Goal: Task Accomplishment & Management: Use online tool/utility

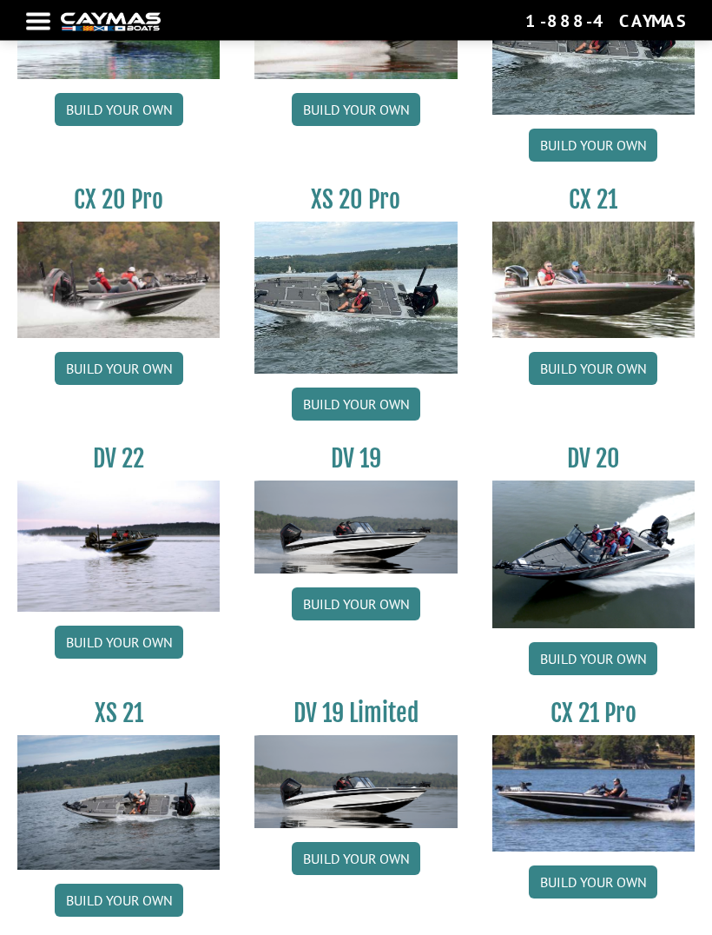
scroll to position [1688, 0]
click at [608, 665] on link "Build your own" at bounding box center [593, 658] width 129 height 33
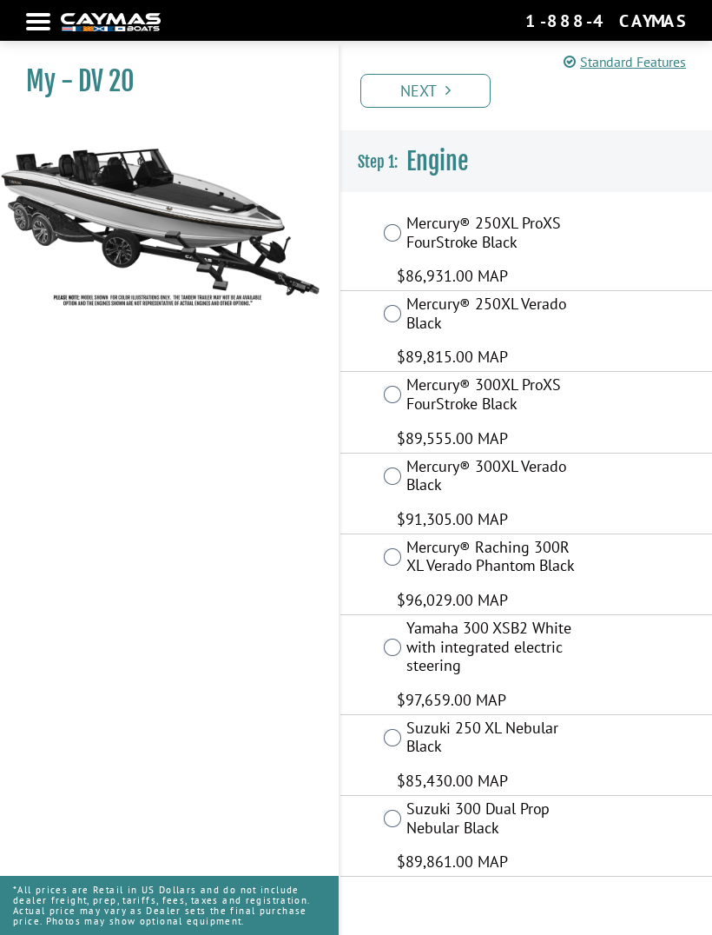
click at [642, 60] on link "Standard Features" at bounding box center [625, 61] width 122 height 21
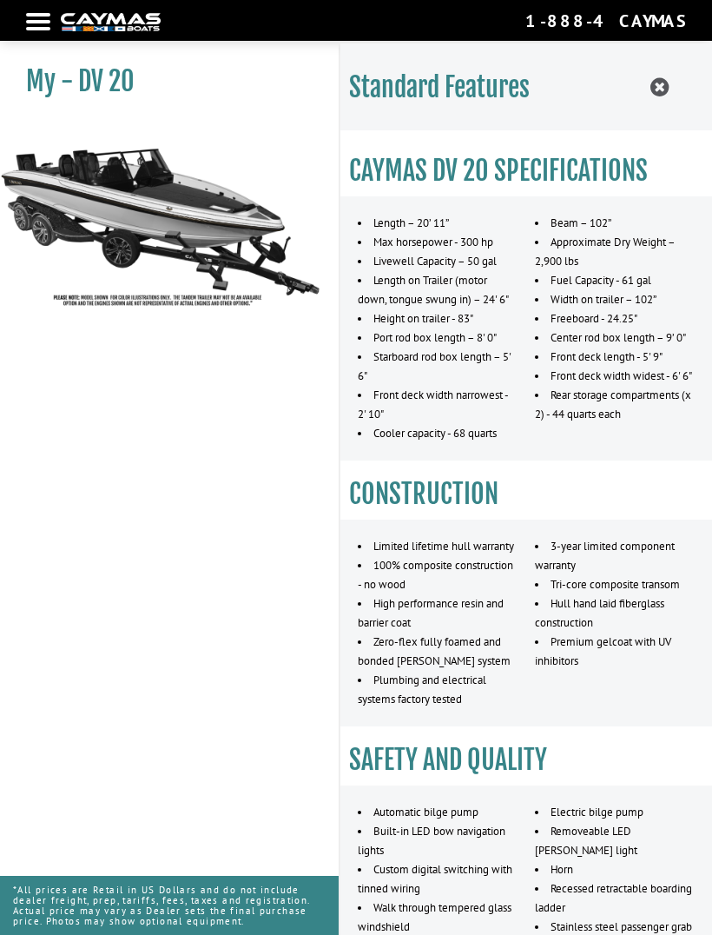
click at [666, 83] on icon at bounding box center [660, 87] width 18 height 22
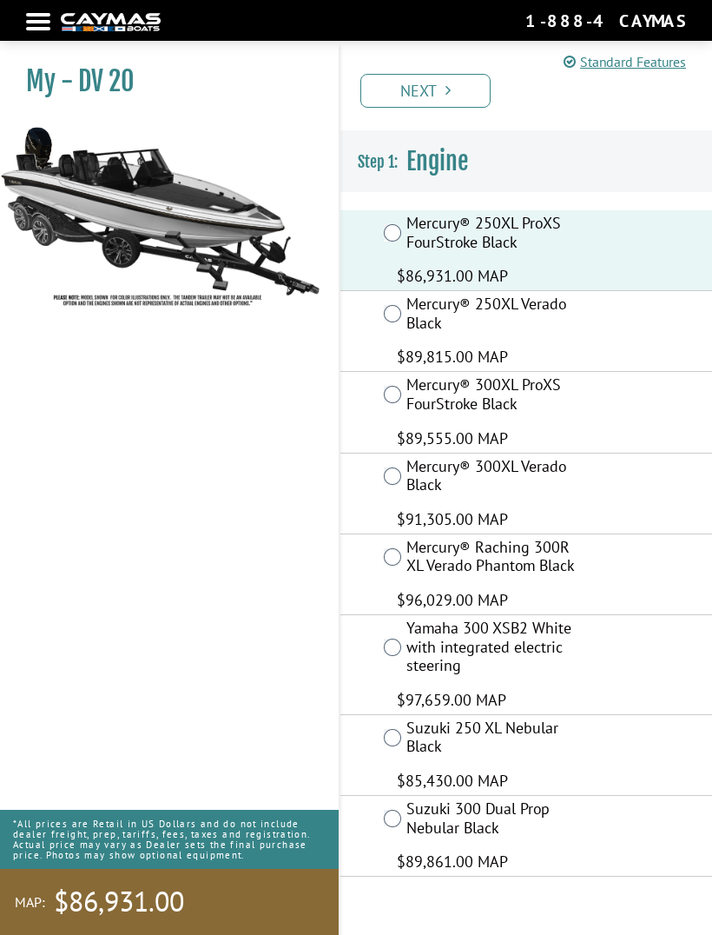
click at [465, 87] on link "Next" at bounding box center [425, 91] width 130 height 34
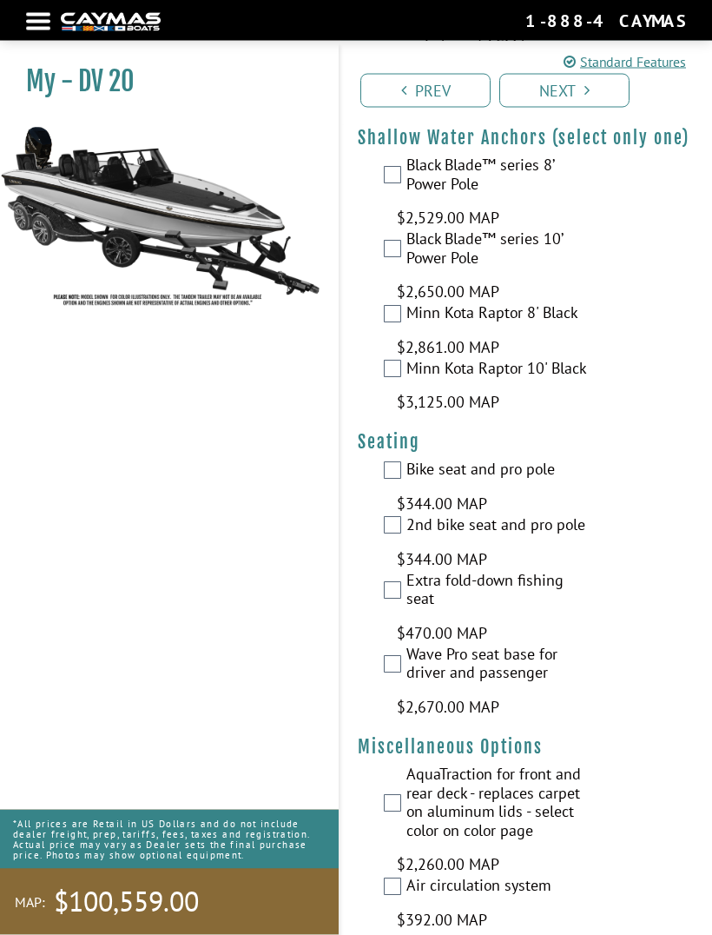
scroll to position [3459, 0]
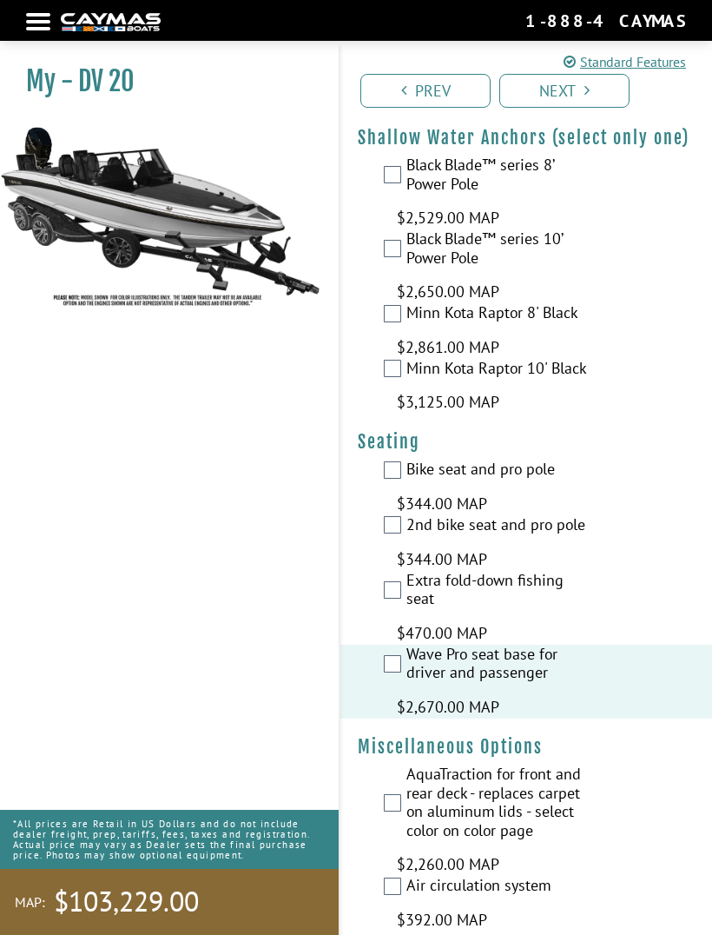
click at [412, 459] on label "Bike seat and pro pole" at bounding box center [497, 470] width 182 height 23
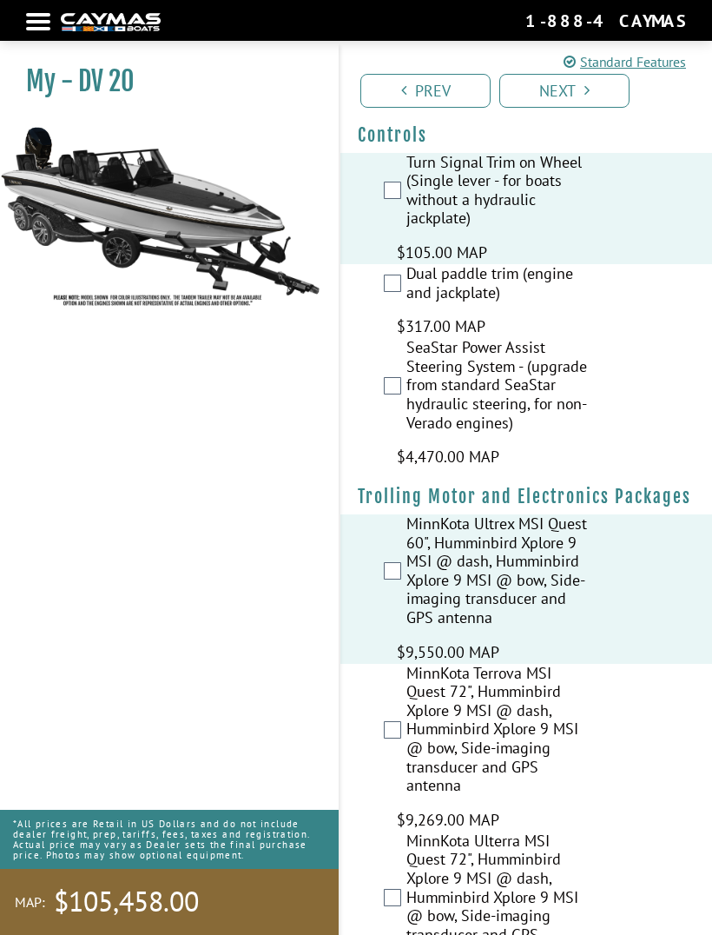
scroll to position [0, 0]
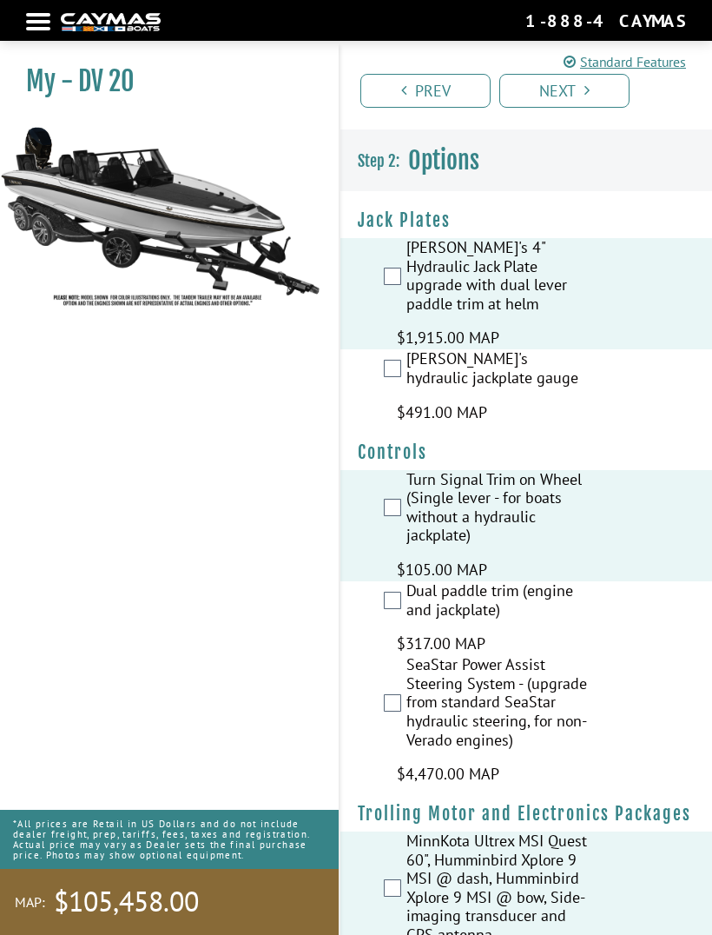
click at [585, 83] on icon "Pagination" at bounding box center [587, 91] width 5 height 16
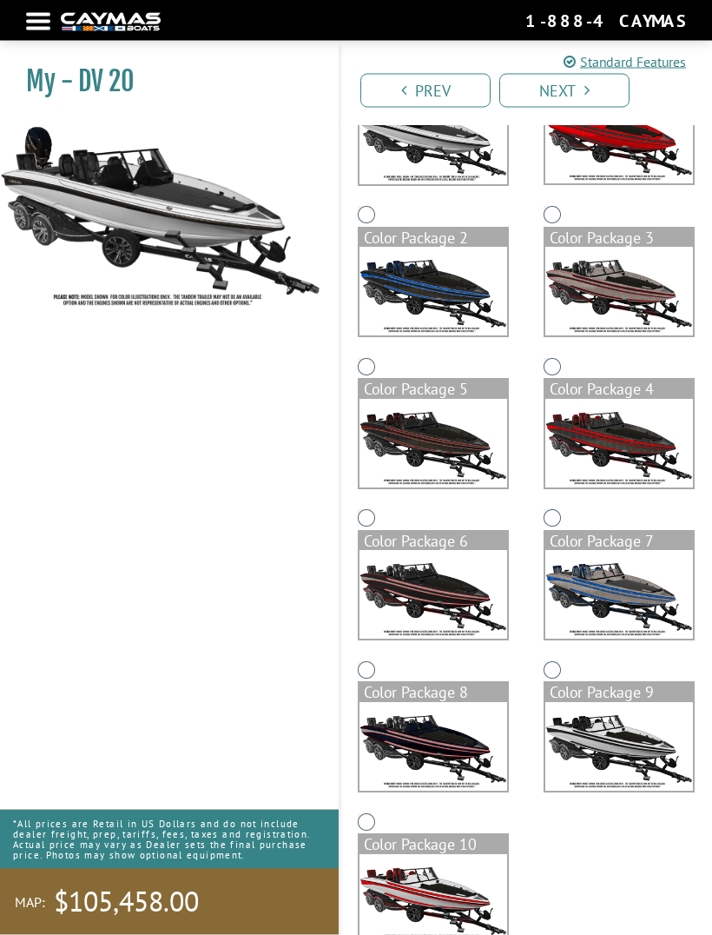
scroll to position [235, 0]
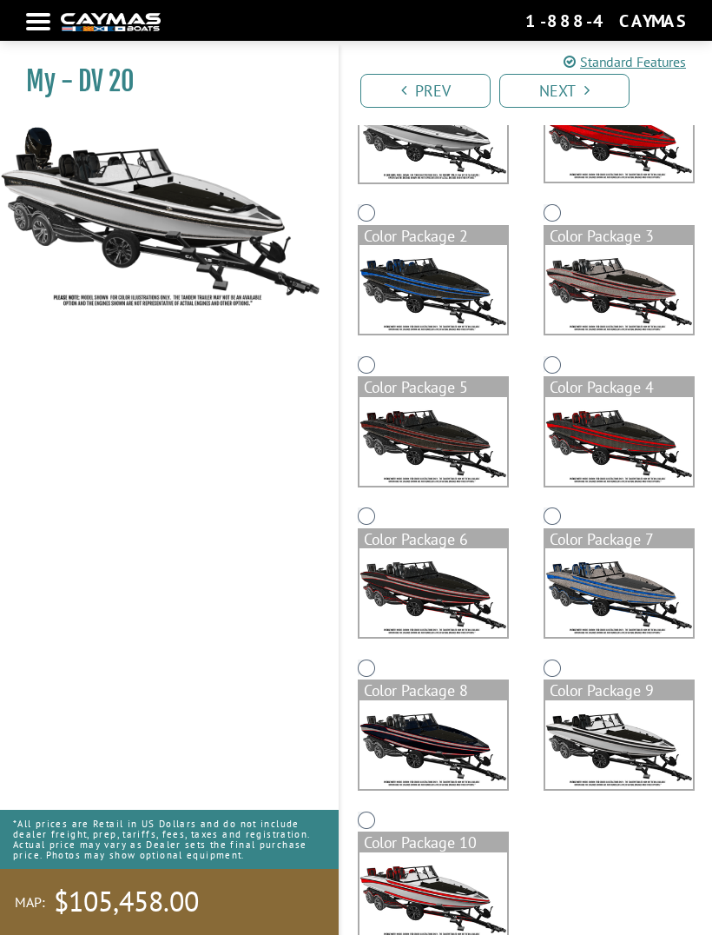
click at [585, 98] on icon "Pagination" at bounding box center [587, 91] width 5 height 16
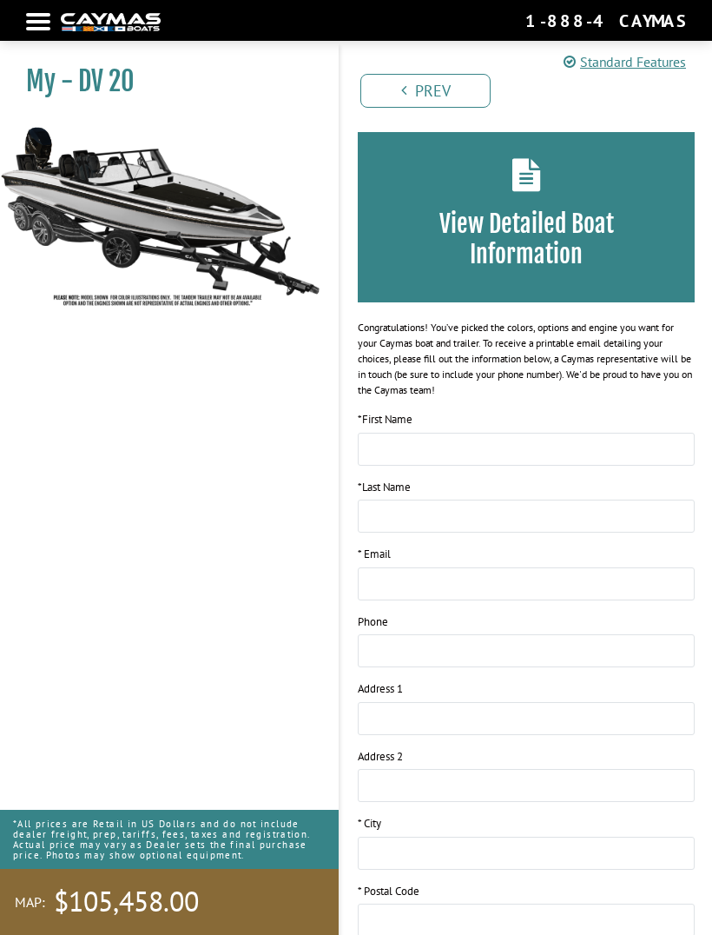
scroll to position [0, 0]
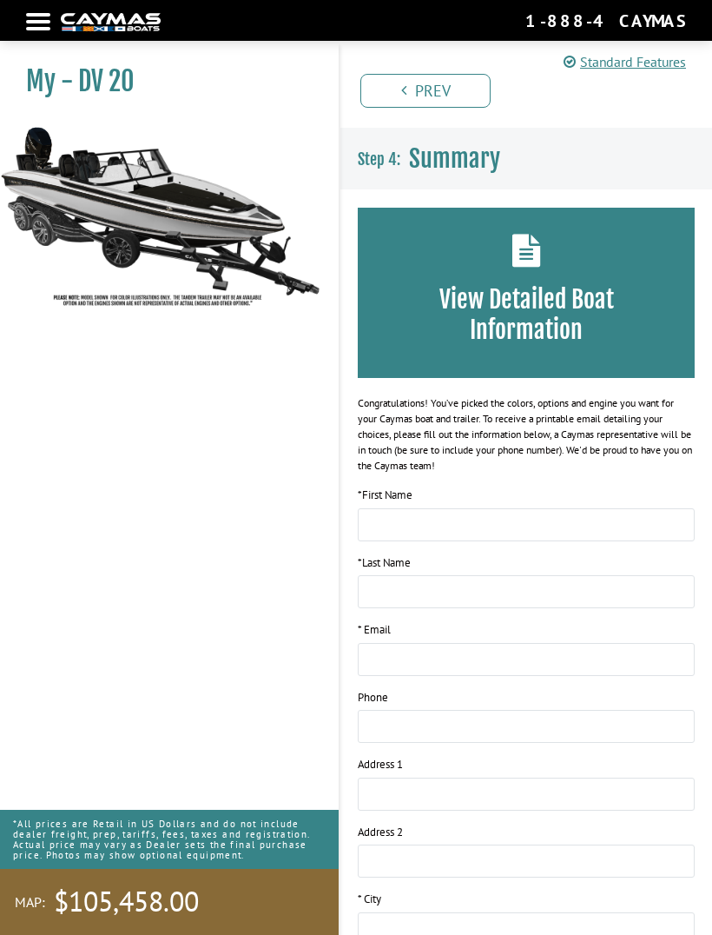
click at [518, 325] on h3 "View Detailed Boat Information" at bounding box center [526, 314] width 285 height 61
click at [527, 258] on icon at bounding box center [526, 250] width 29 height 33
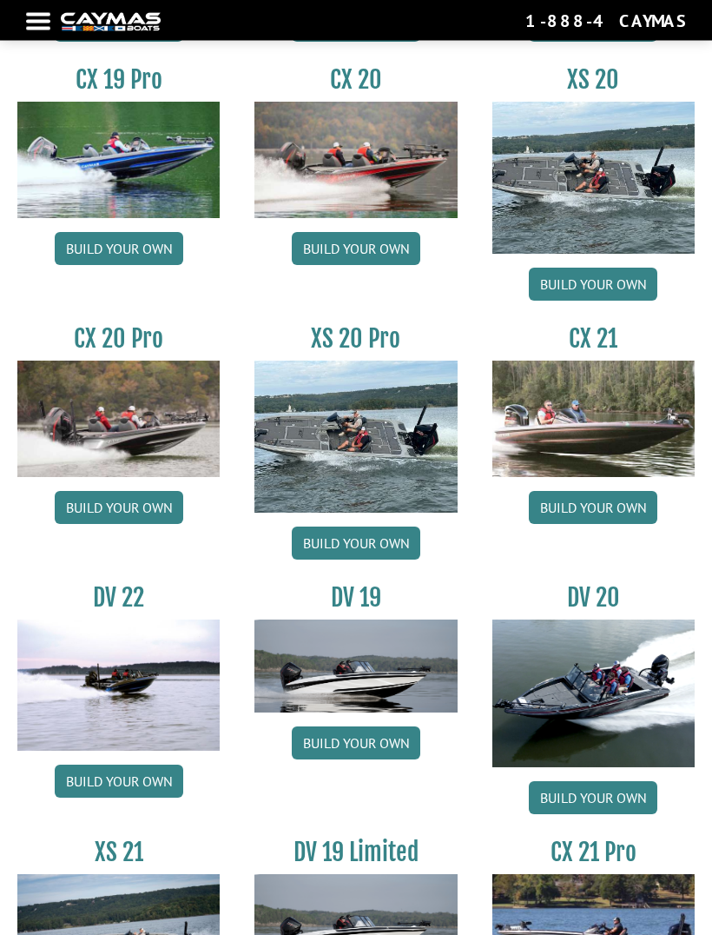
scroll to position [1549, 0]
click at [24, 797] on div "Build your own" at bounding box center [118, 780] width 202 height 33
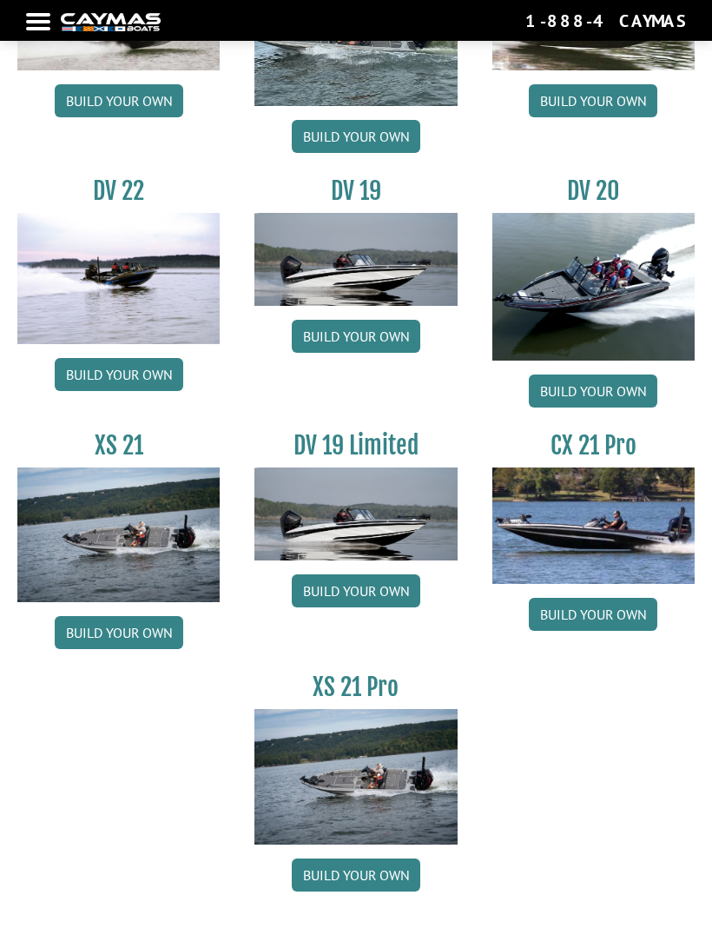
scroll to position [1965, 0]
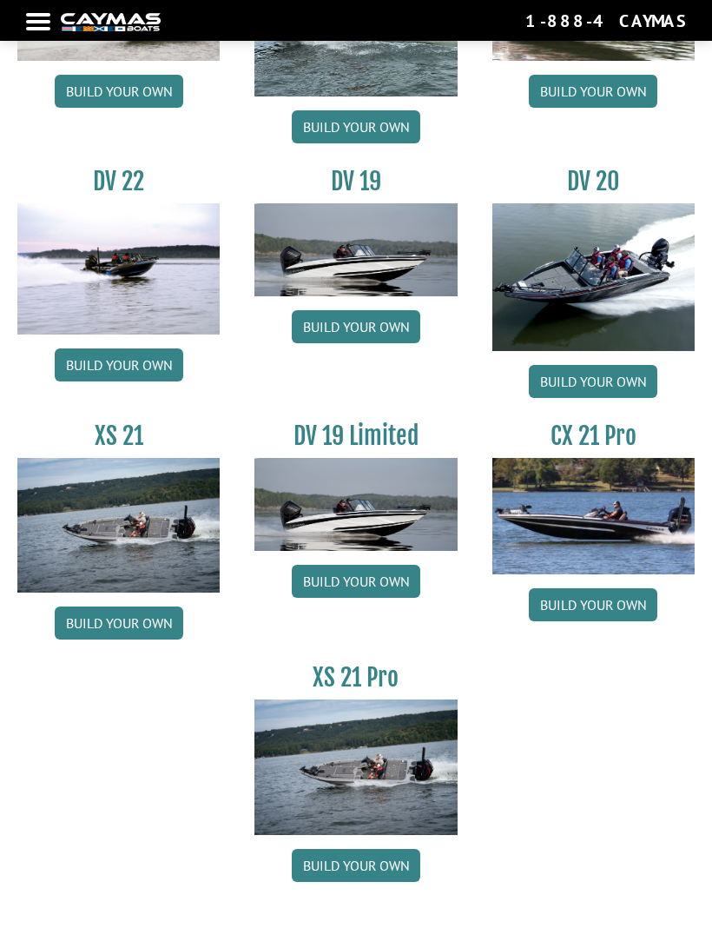
click at [369, 340] on link "Build your own" at bounding box center [356, 326] width 129 height 33
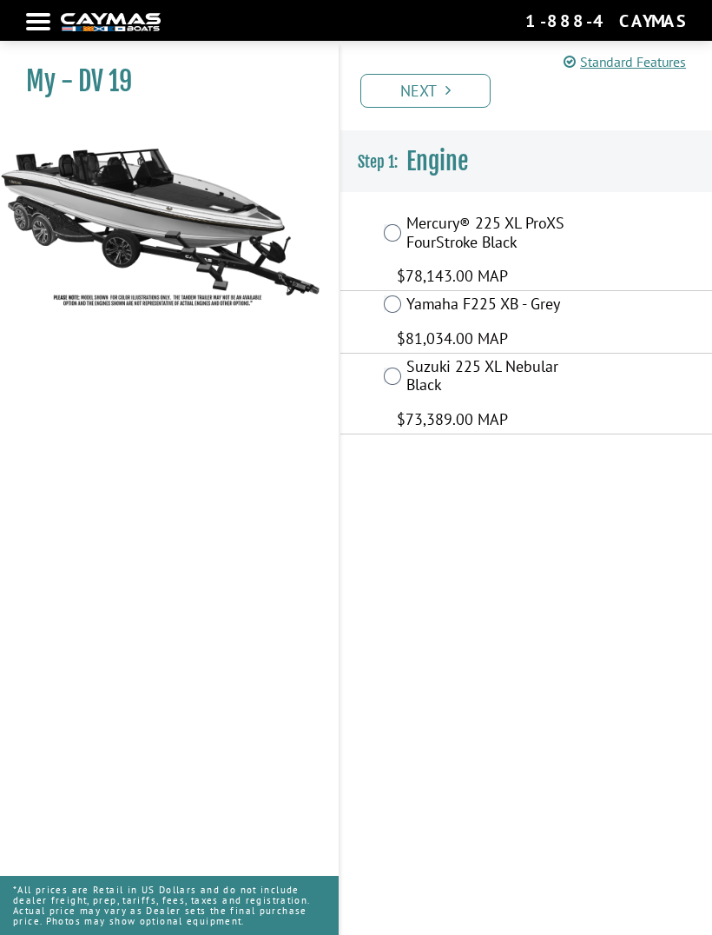
click at [117, 202] on img at bounding box center [160, 216] width 321 height 195
click at [83, 87] on h1 "My - DV 19" at bounding box center [160, 81] width 269 height 32
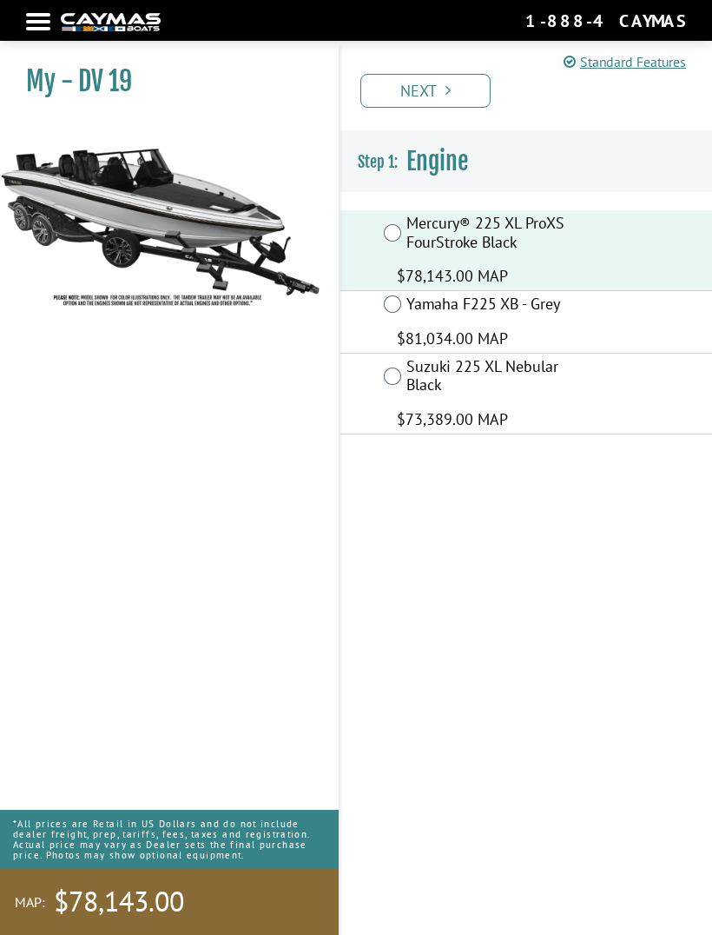
click at [452, 98] on link "Next" at bounding box center [425, 91] width 130 height 34
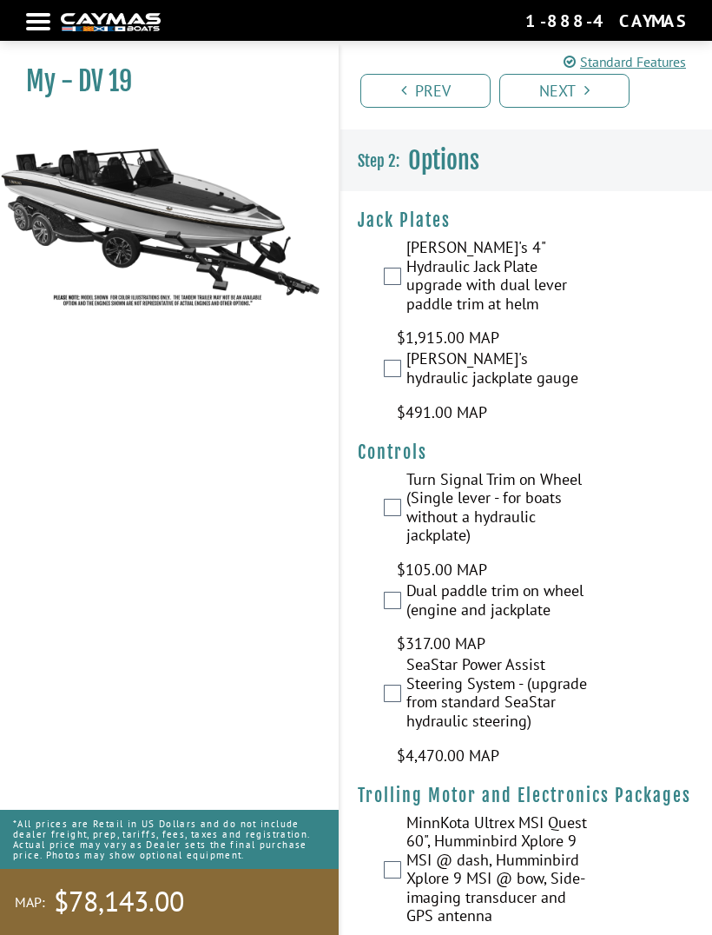
click at [56, 582] on div "My - DV 19" at bounding box center [161, 510] width 356 height 935
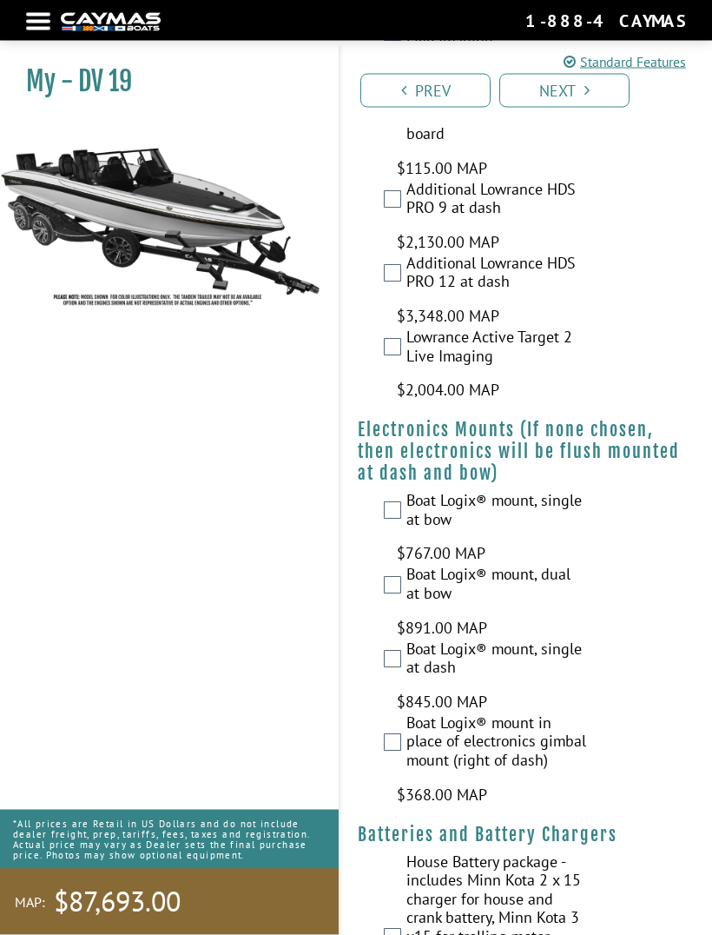
scroll to position [2513, 0]
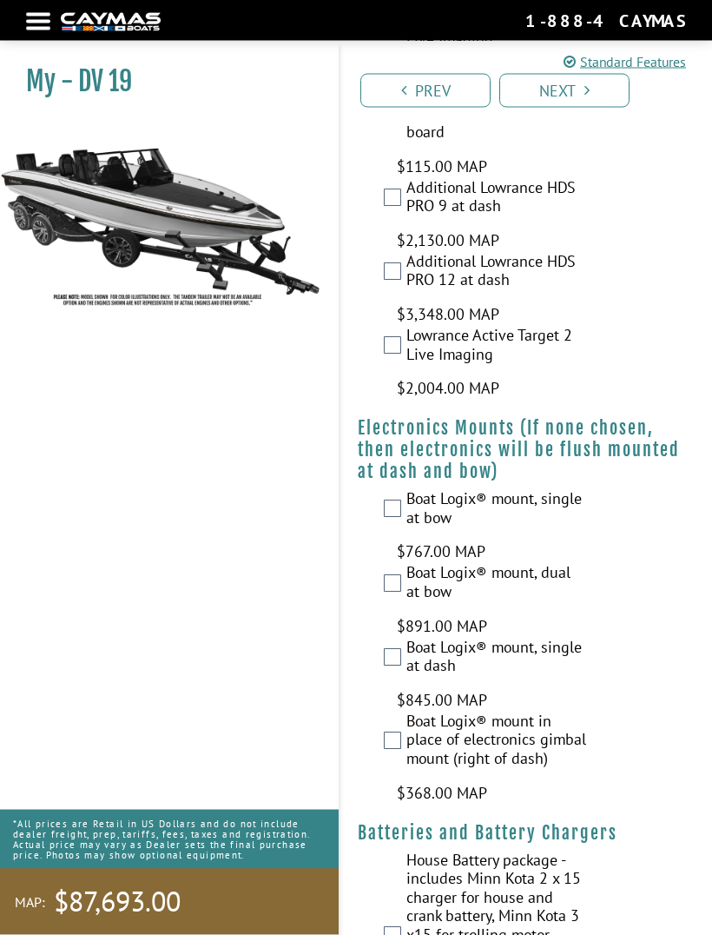
click at [406, 490] on label "Boat Logix® mount, single at bow" at bounding box center [497, 511] width 182 height 42
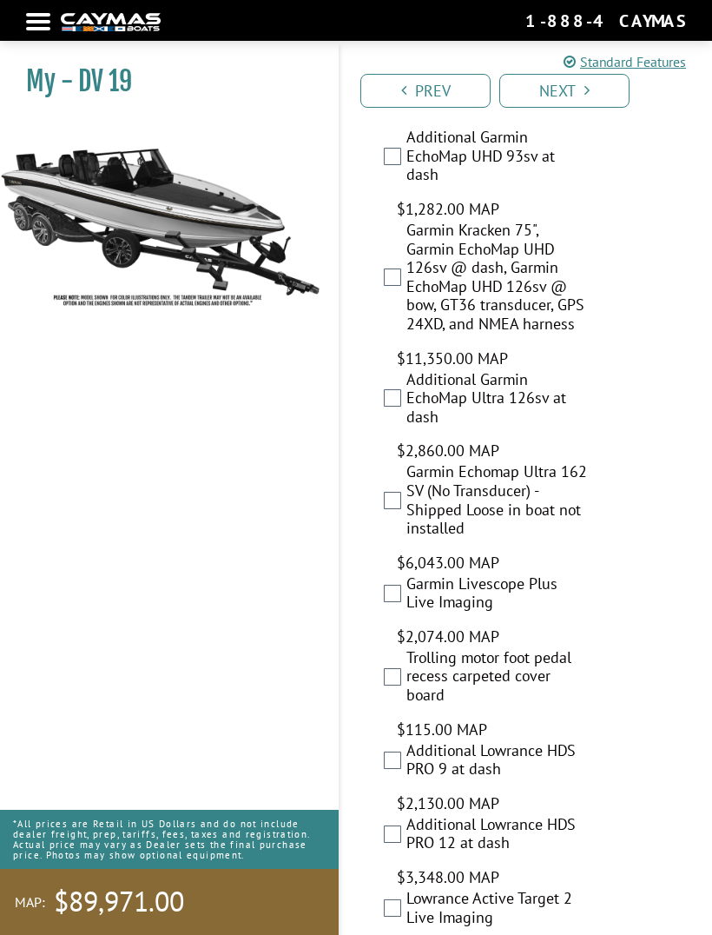
scroll to position [1928, 0]
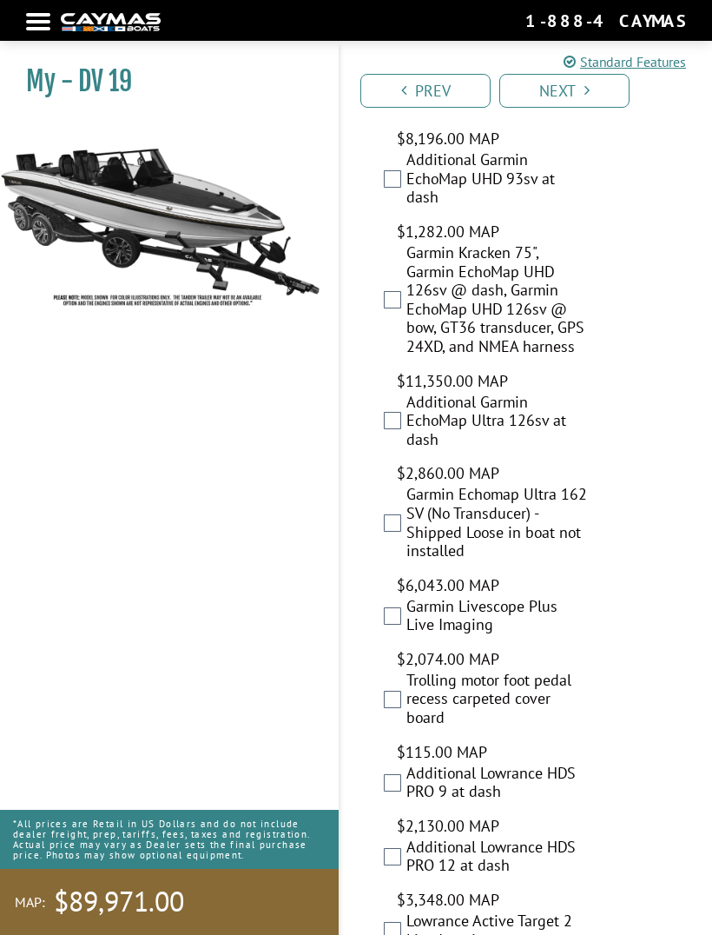
click at [568, 87] on link "Next" at bounding box center [564, 91] width 130 height 34
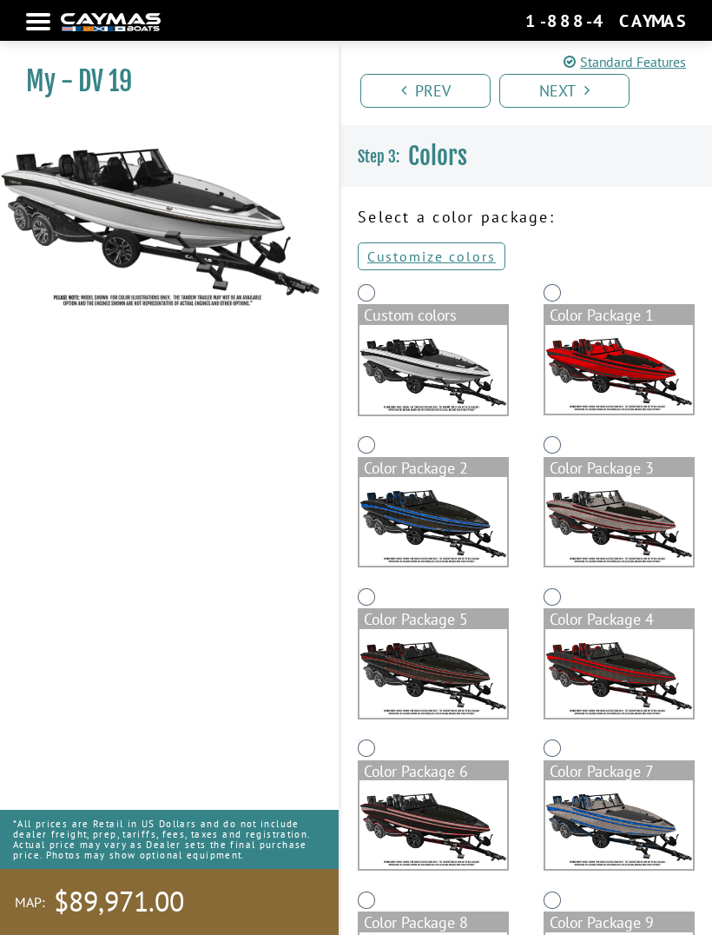
scroll to position [0, 0]
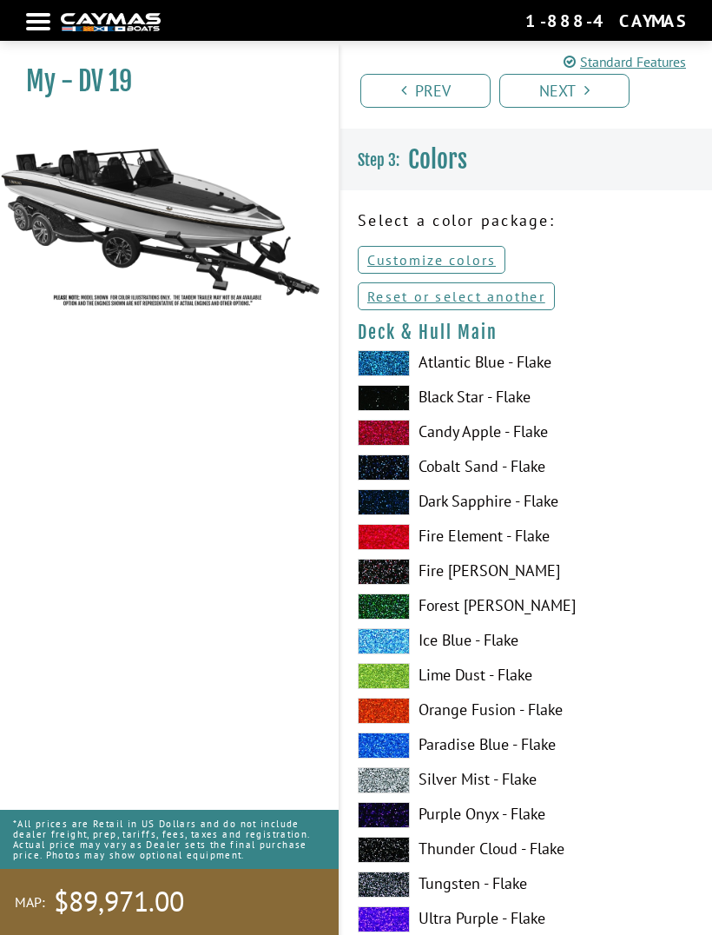
click at [461, 643] on label "Ice Blue - Flake" at bounding box center [526, 641] width 337 height 26
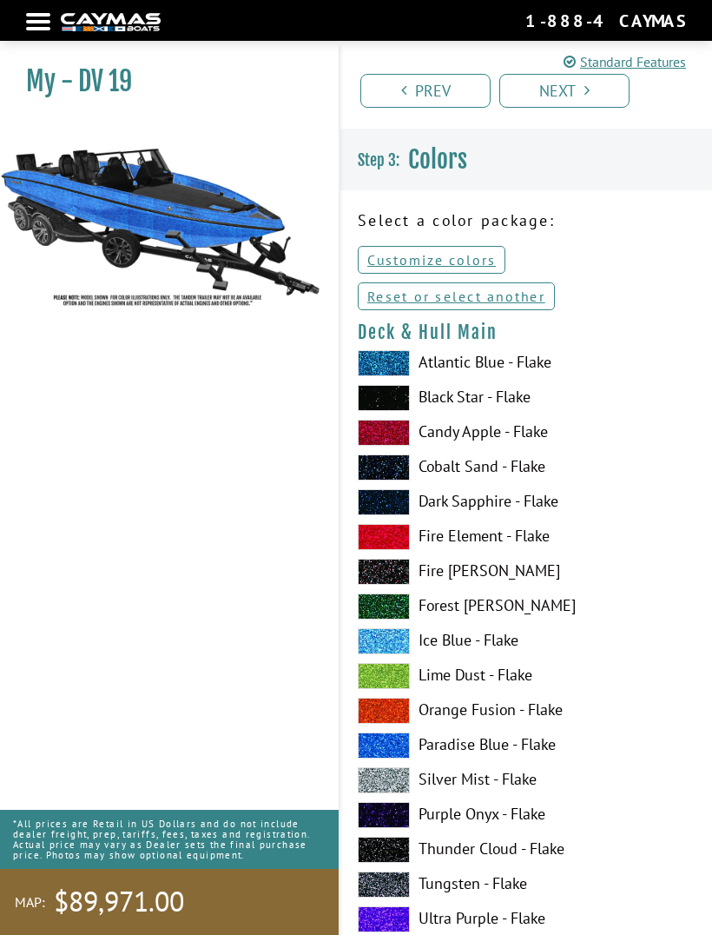
click at [578, 95] on link "Next" at bounding box center [564, 91] width 130 height 34
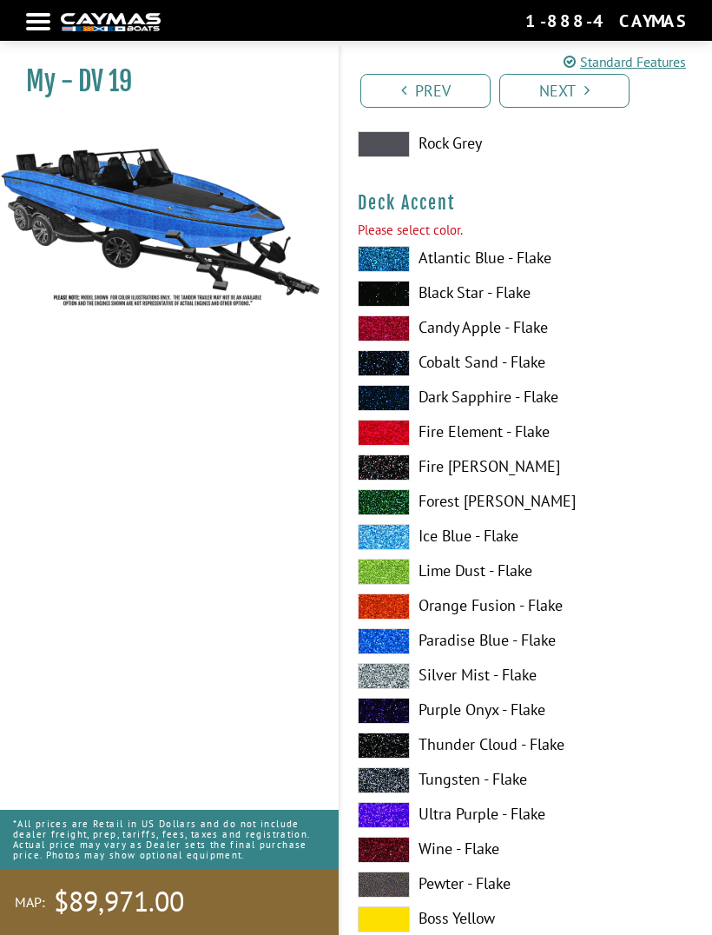
scroll to position [1241, 0]
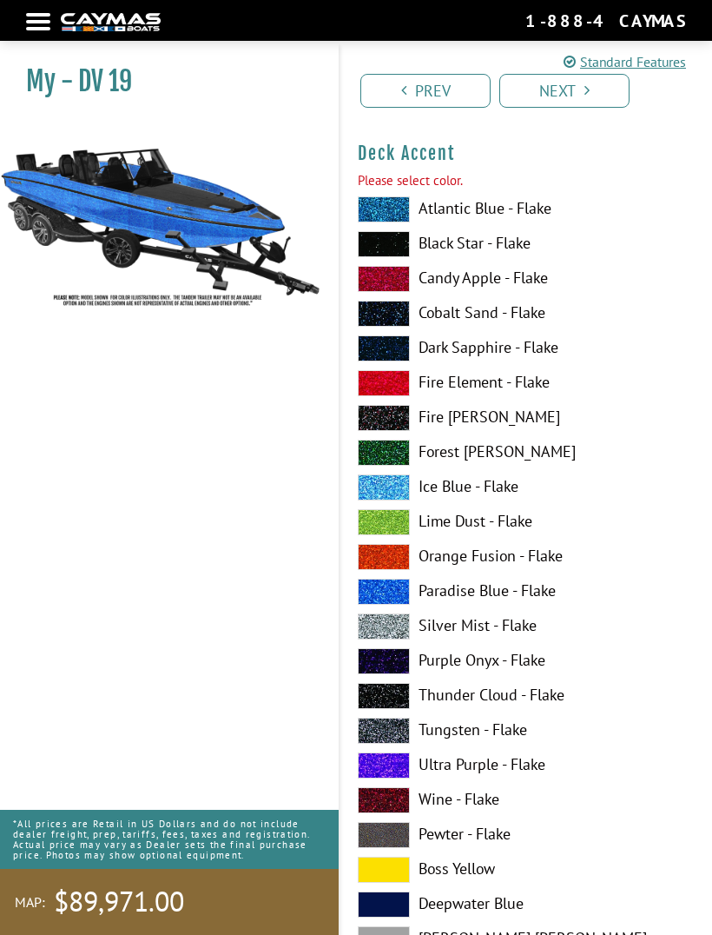
click at [389, 488] on span at bounding box center [384, 487] width 52 height 26
click at [574, 99] on link "Next" at bounding box center [564, 91] width 130 height 34
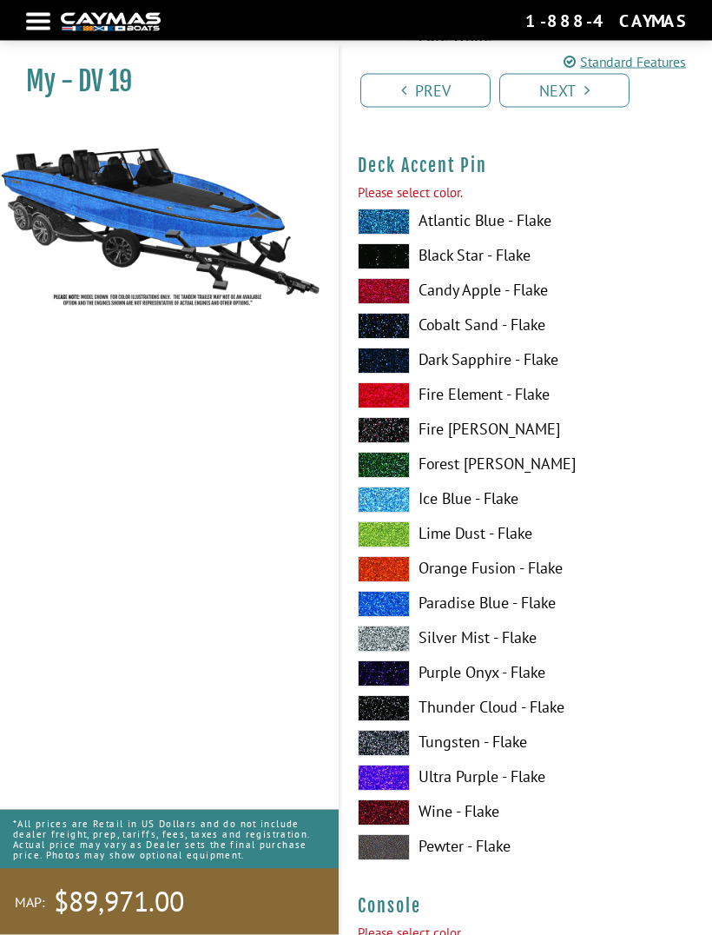
scroll to position [2304, 0]
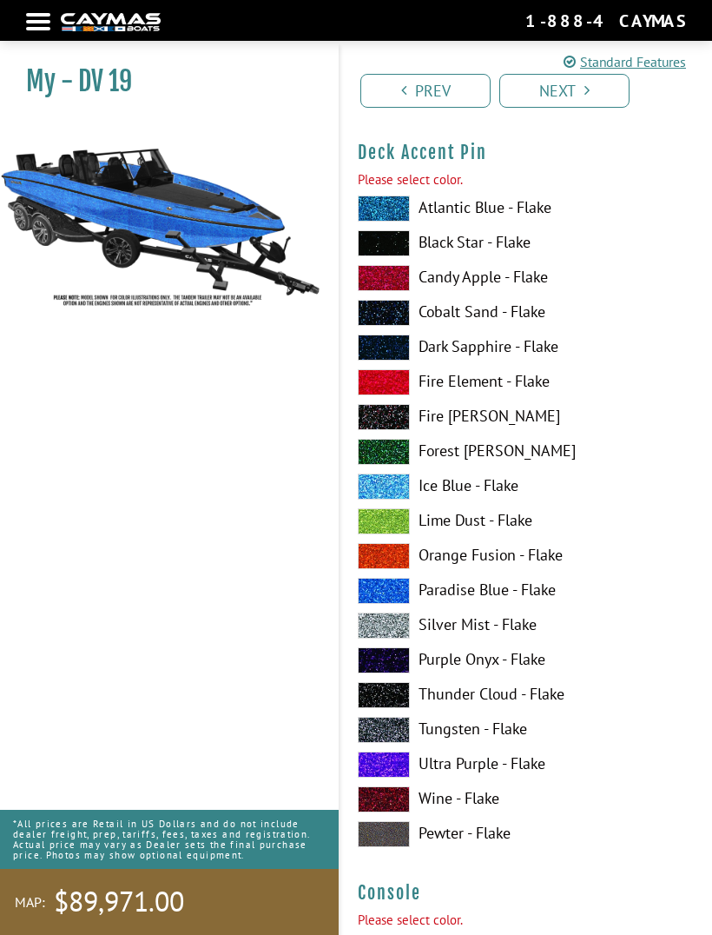
click at [395, 278] on span at bounding box center [384, 278] width 52 height 26
click at [585, 90] on icon "Pagination" at bounding box center [587, 91] width 5 height 16
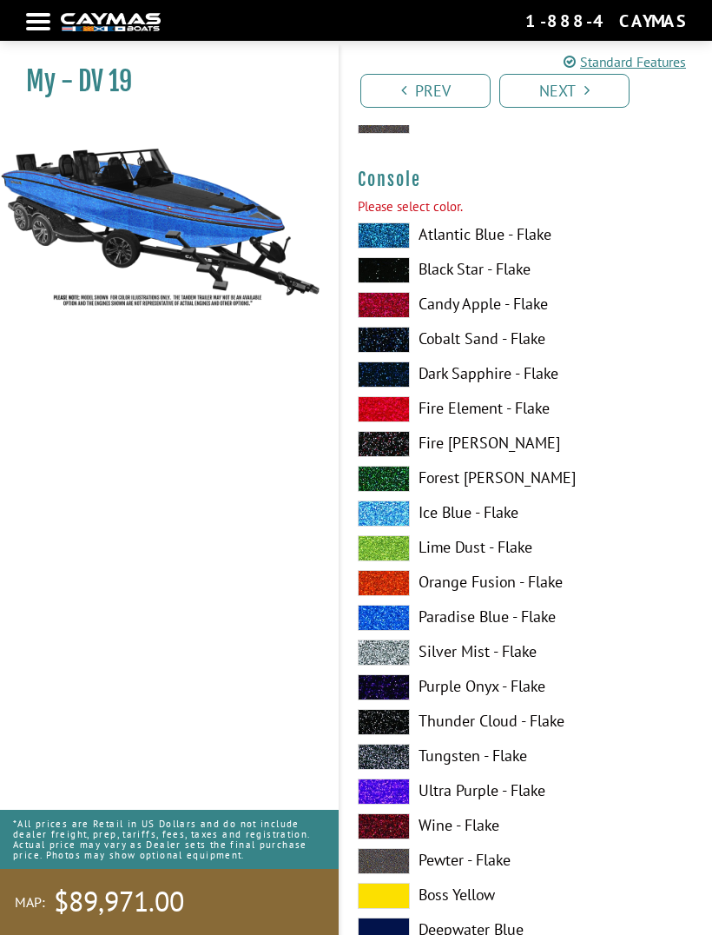
scroll to position [3019, 0]
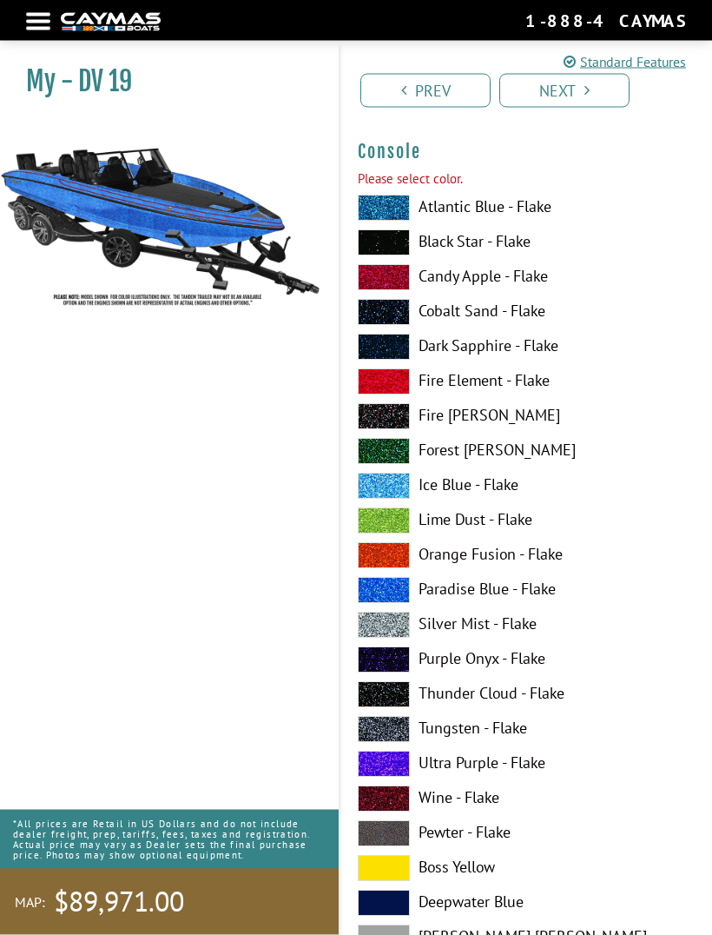
click at [393, 207] on span at bounding box center [384, 208] width 52 height 26
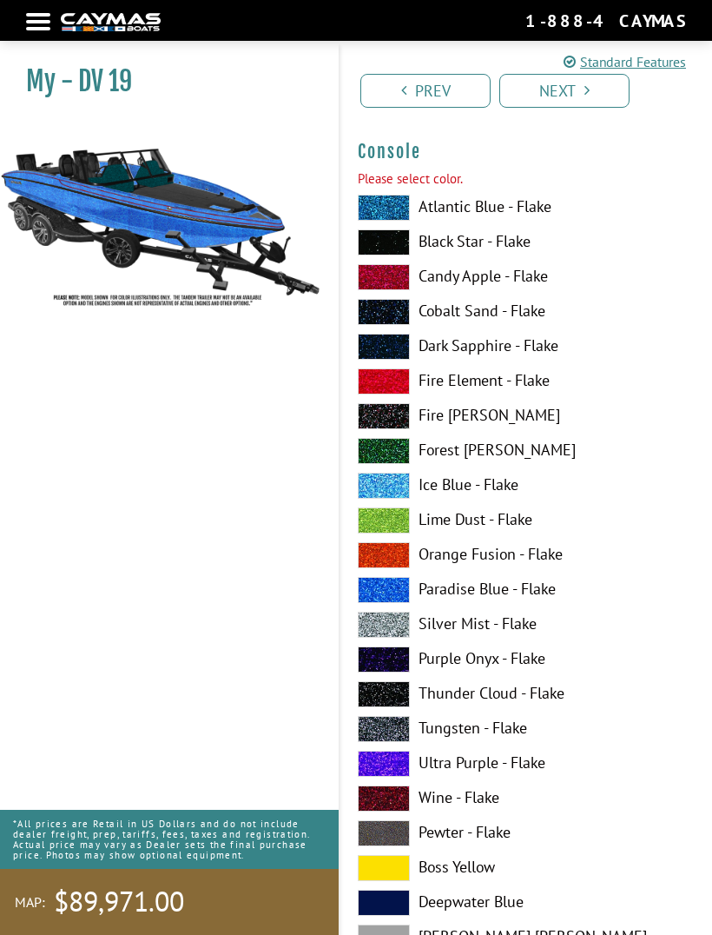
click at [581, 85] on link "Next" at bounding box center [564, 91] width 130 height 34
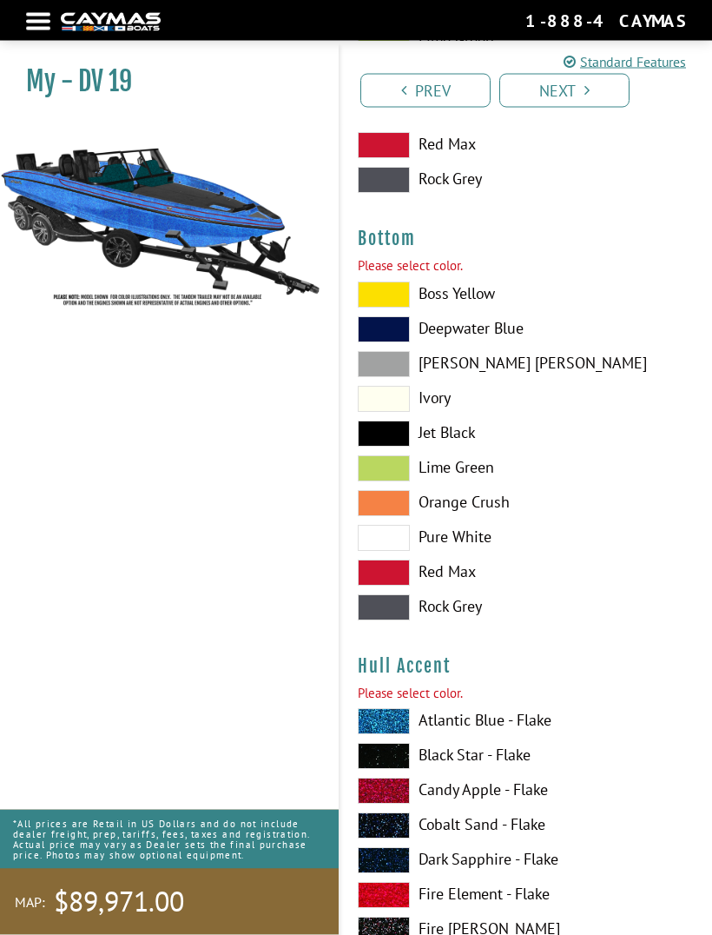
scroll to position [4083, 0]
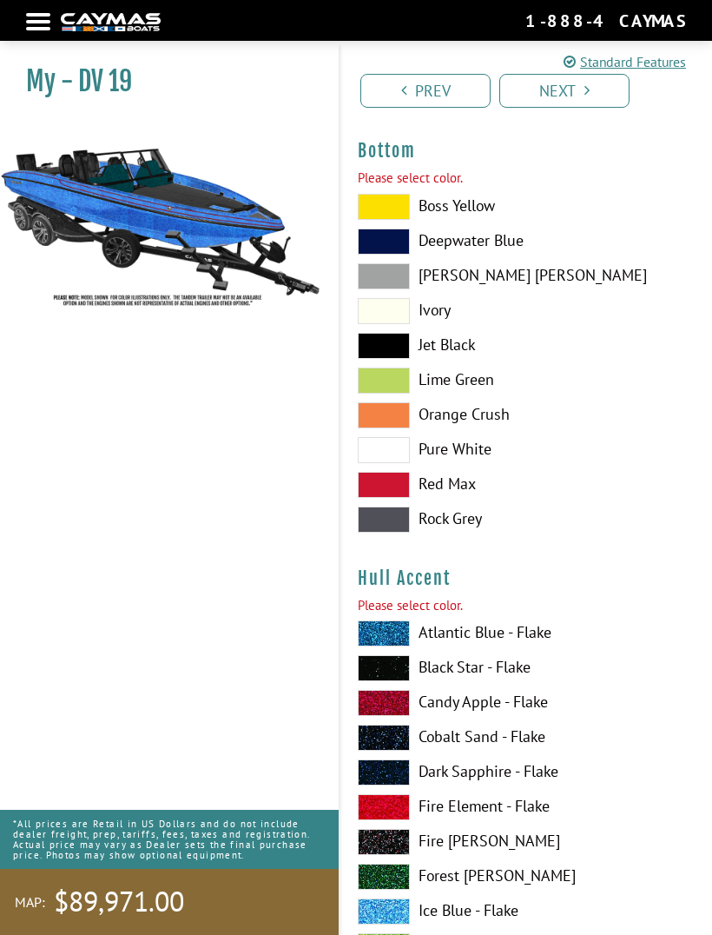
click at [391, 314] on span at bounding box center [384, 311] width 52 height 26
click at [587, 86] on icon "Pagination" at bounding box center [587, 91] width 5 height 16
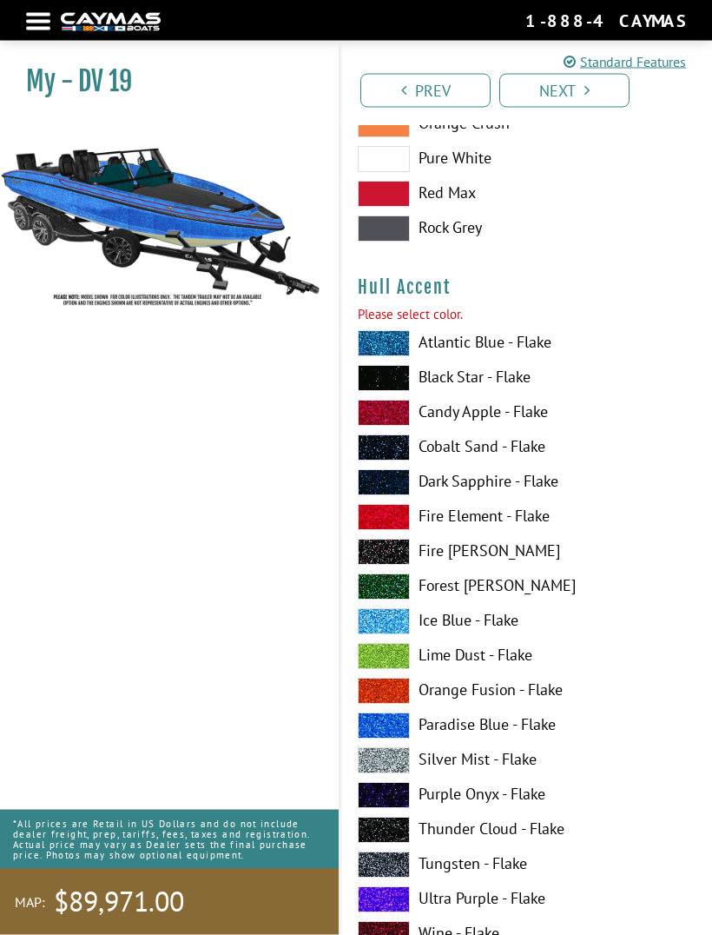
scroll to position [4485, 0]
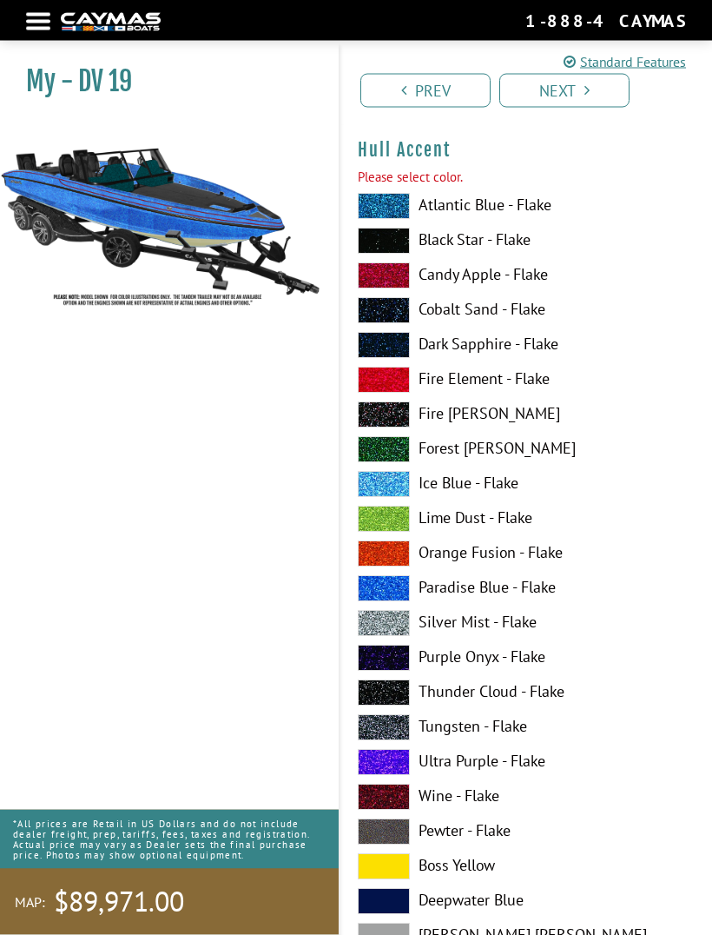
click at [479, 242] on label "Black Star - Flake" at bounding box center [526, 241] width 337 height 26
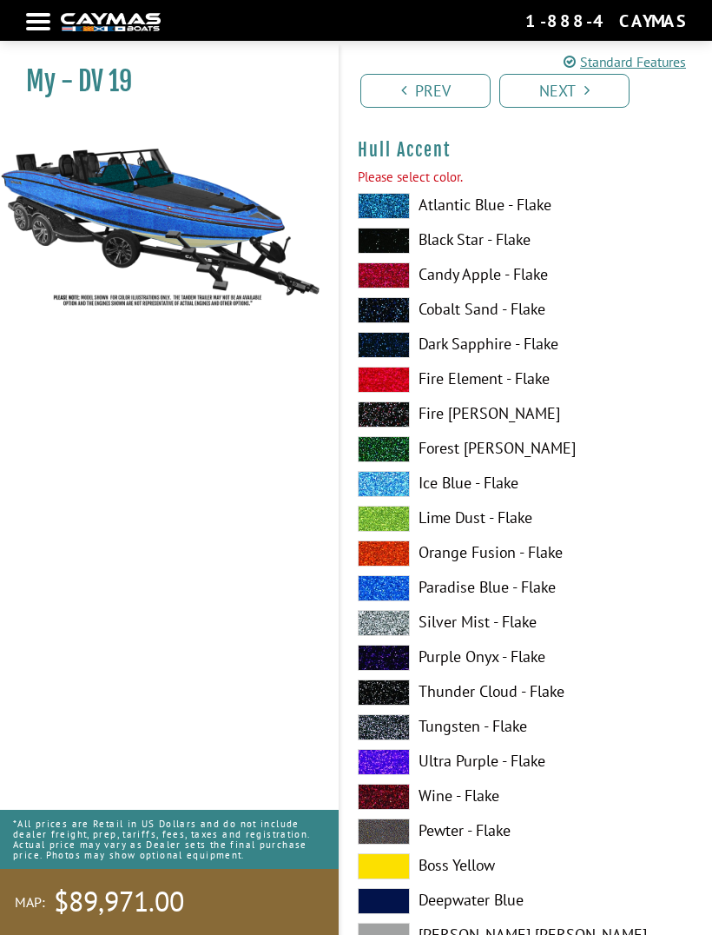
click at [577, 95] on link "Next" at bounding box center [564, 91] width 130 height 34
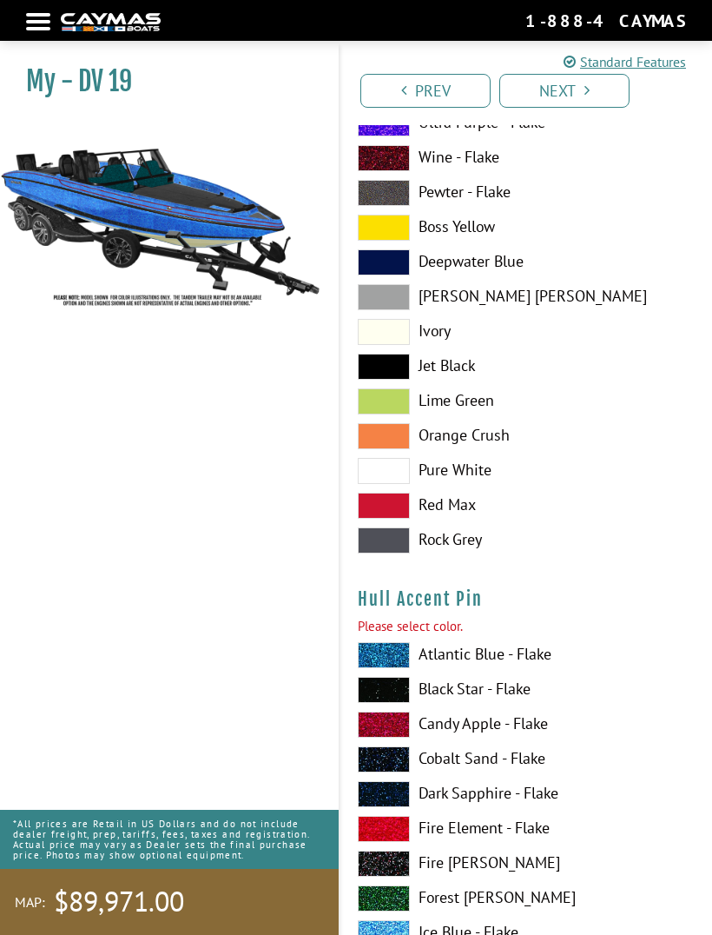
scroll to position [5549, 0]
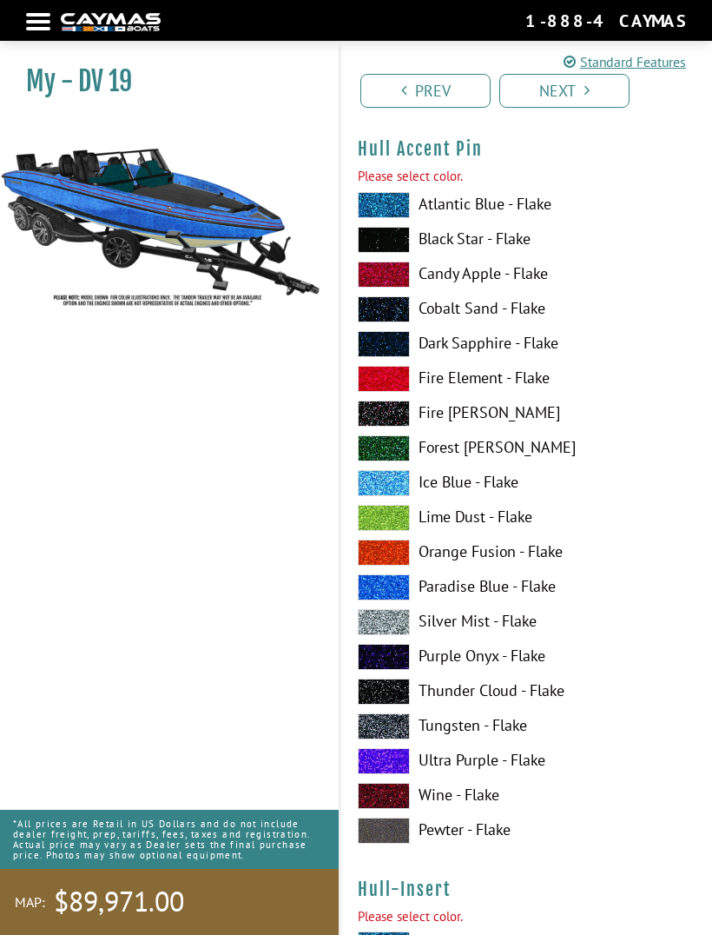
click at [393, 478] on span at bounding box center [384, 483] width 52 height 26
click at [579, 92] on link "Next" at bounding box center [564, 91] width 130 height 34
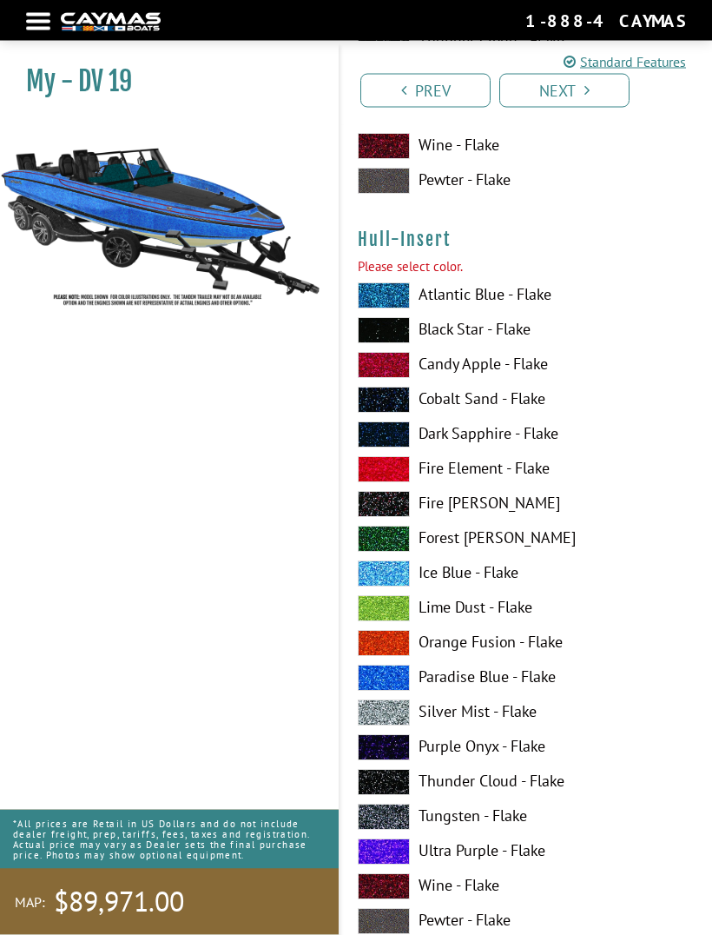
scroll to position [6264, 0]
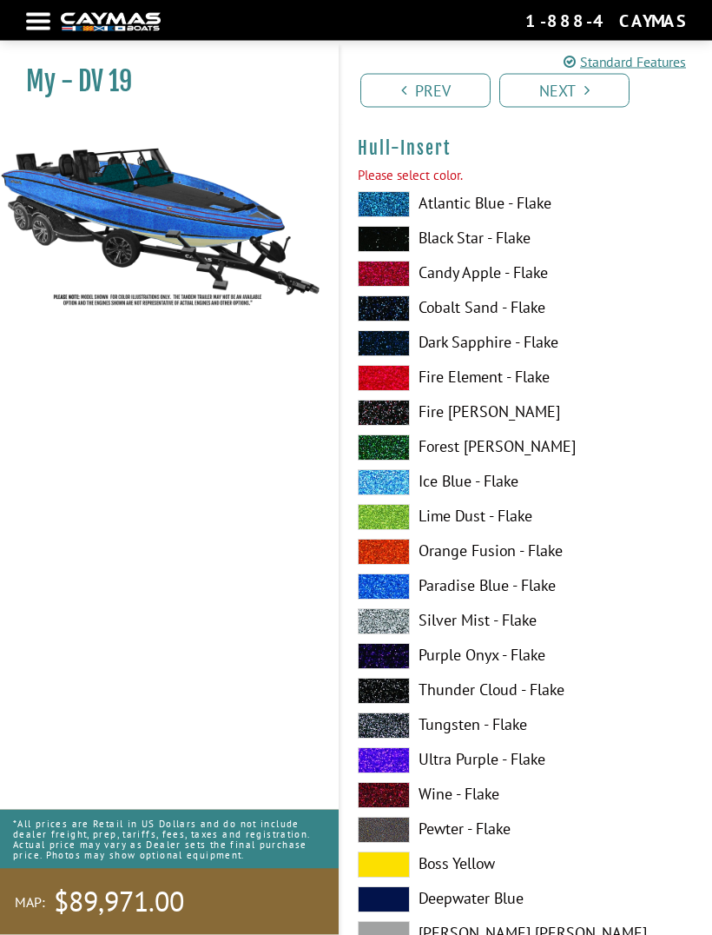
click at [399, 624] on span at bounding box center [384, 622] width 52 height 26
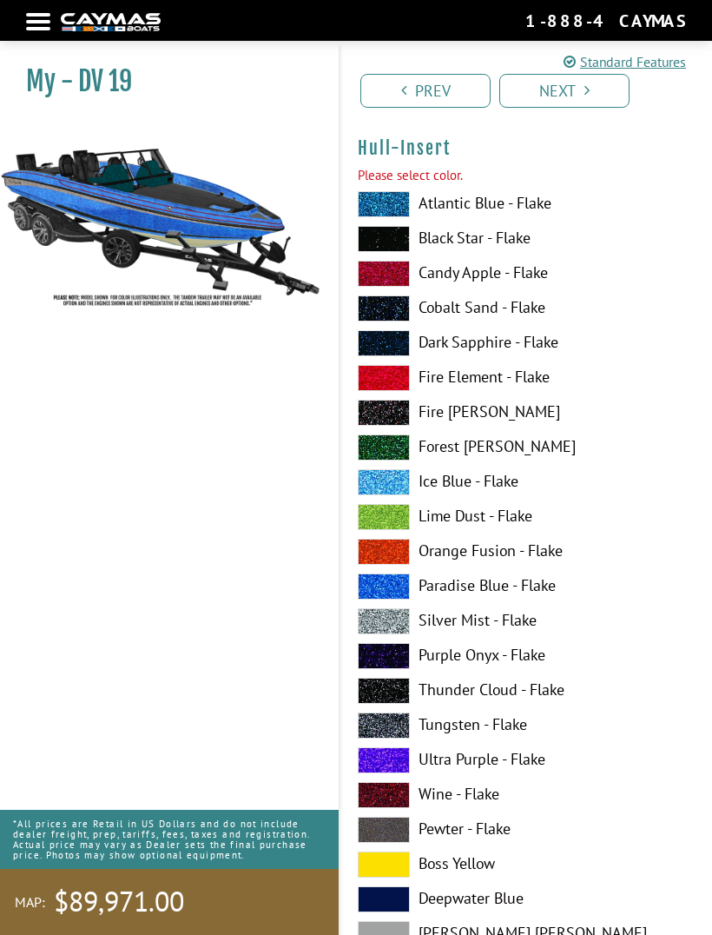
click at [579, 105] on link "Next" at bounding box center [564, 91] width 130 height 34
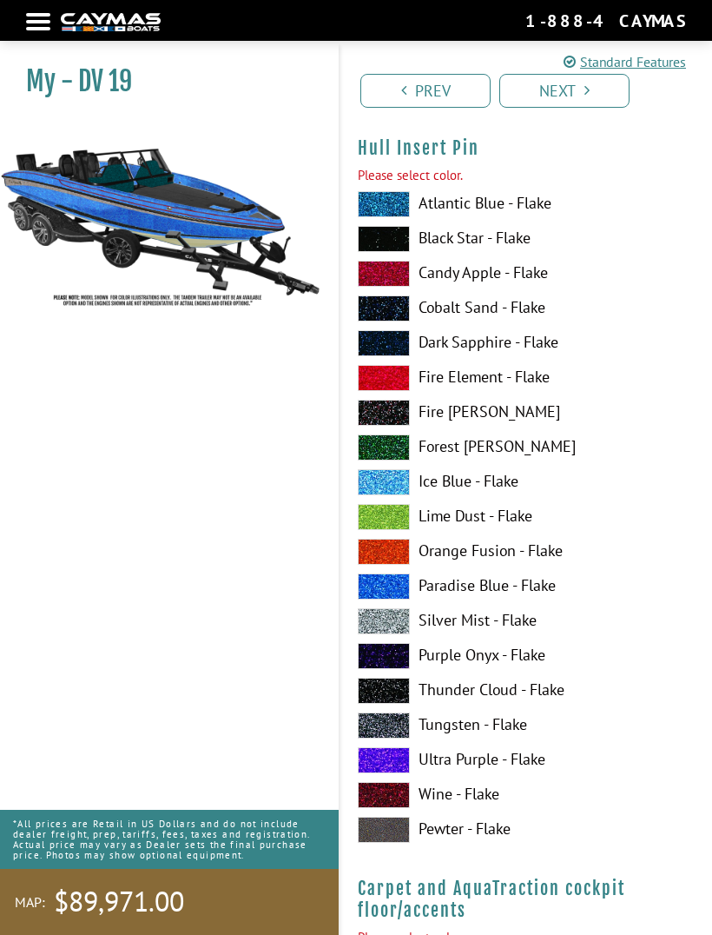
scroll to position [7328, 0]
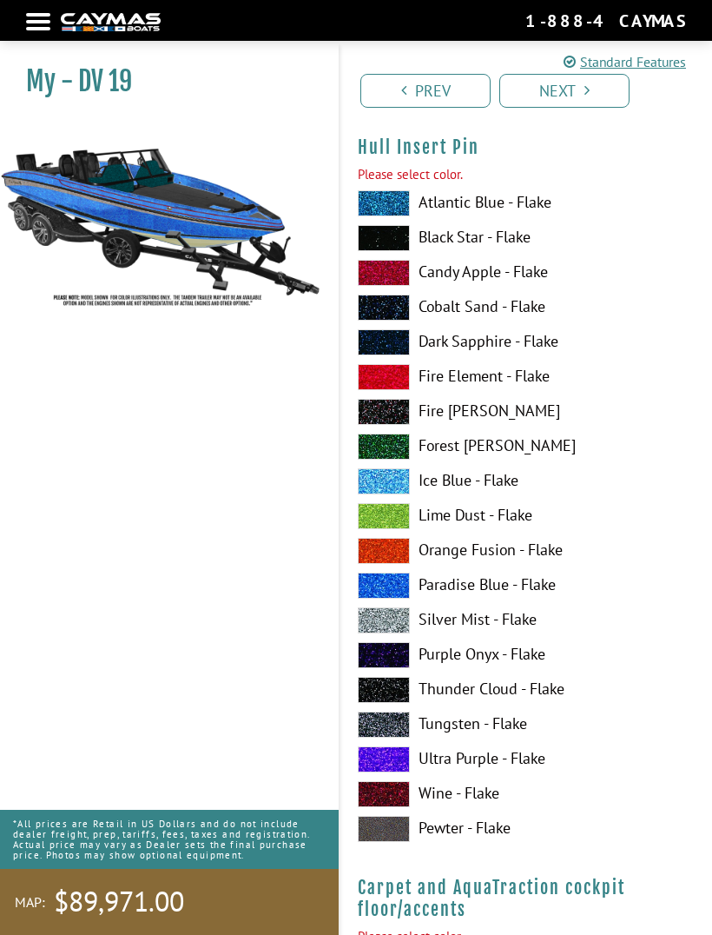
click at [652, 598] on label "Paradise Blue - Flake" at bounding box center [526, 585] width 337 height 26
click at [394, 275] on span at bounding box center [384, 273] width 52 height 26
click at [595, 89] on link "Next" at bounding box center [564, 91] width 130 height 34
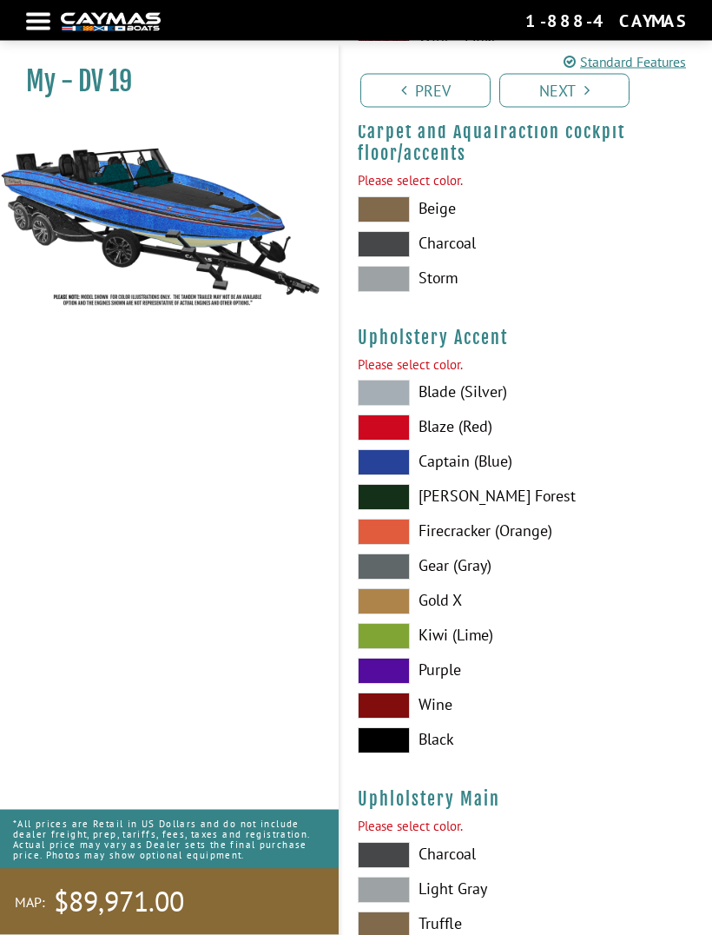
scroll to position [8065, 0]
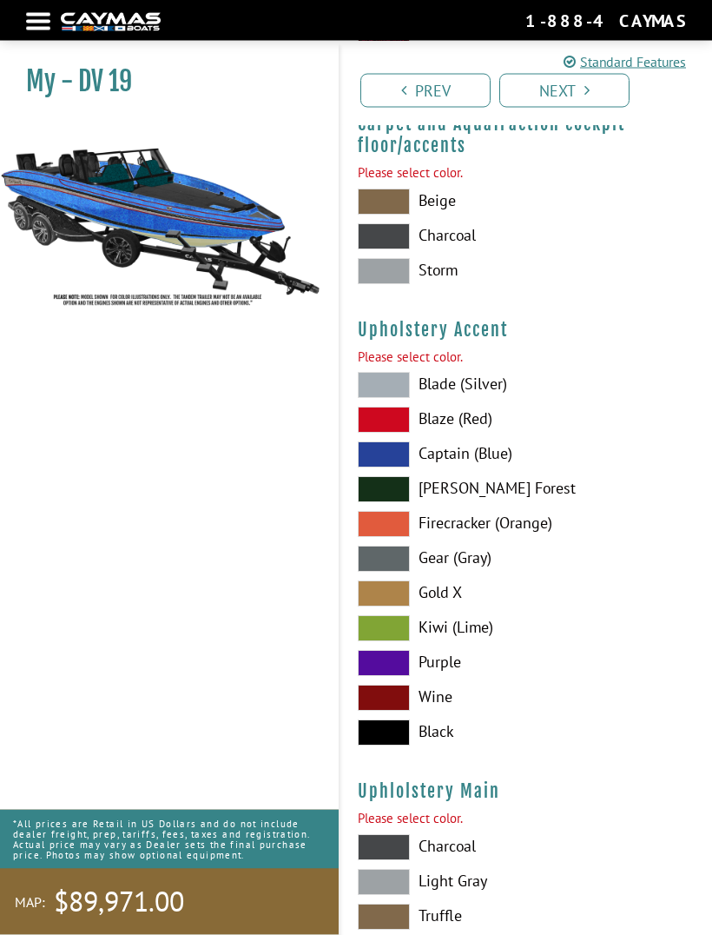
click at [378, 398] on span at bounding box center [384, 386] width 52 height 26
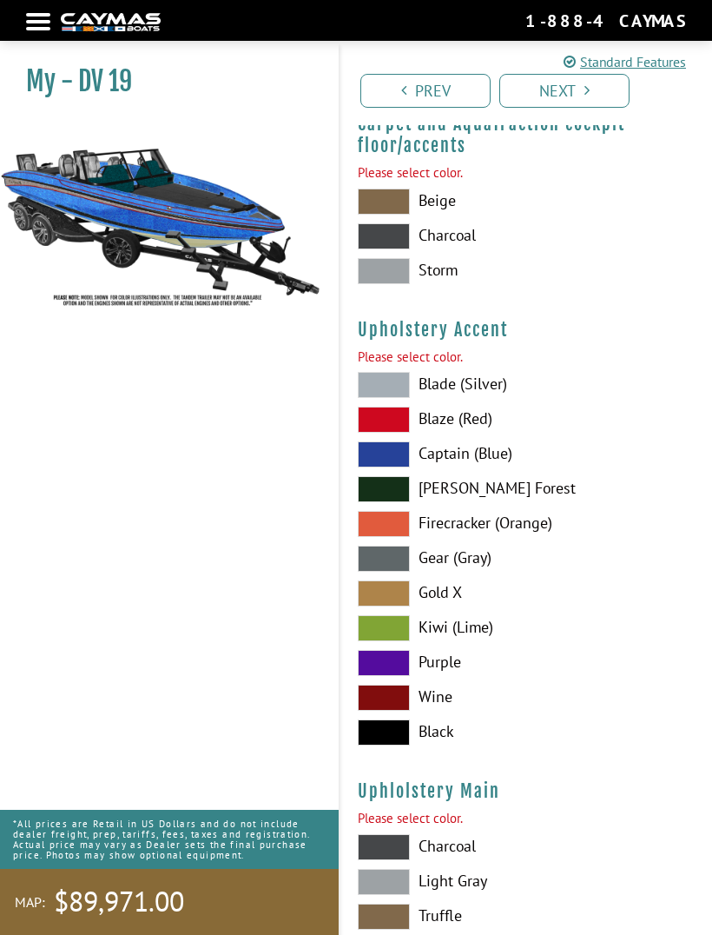
click at [585, 89] on icon "Pagination" at bounding box center [587, 91] width 5 height 16
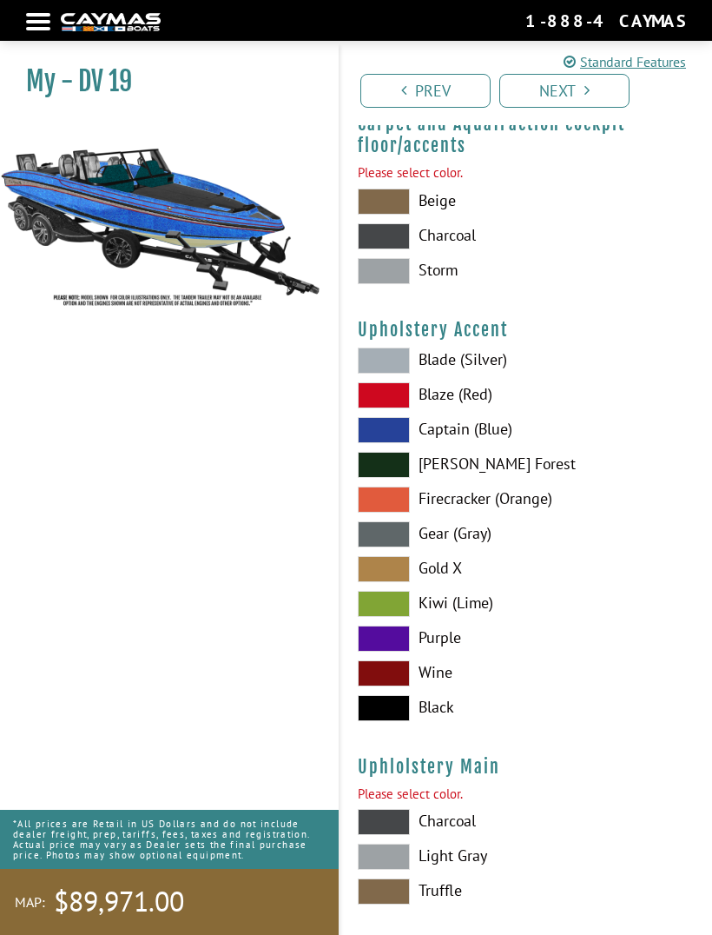
click at [398, 867] on span at bounding box center [384, 856] width 52 height 26
click at [580, 101] on link "Next" at bounding box center [564, 91] width 130 height 34
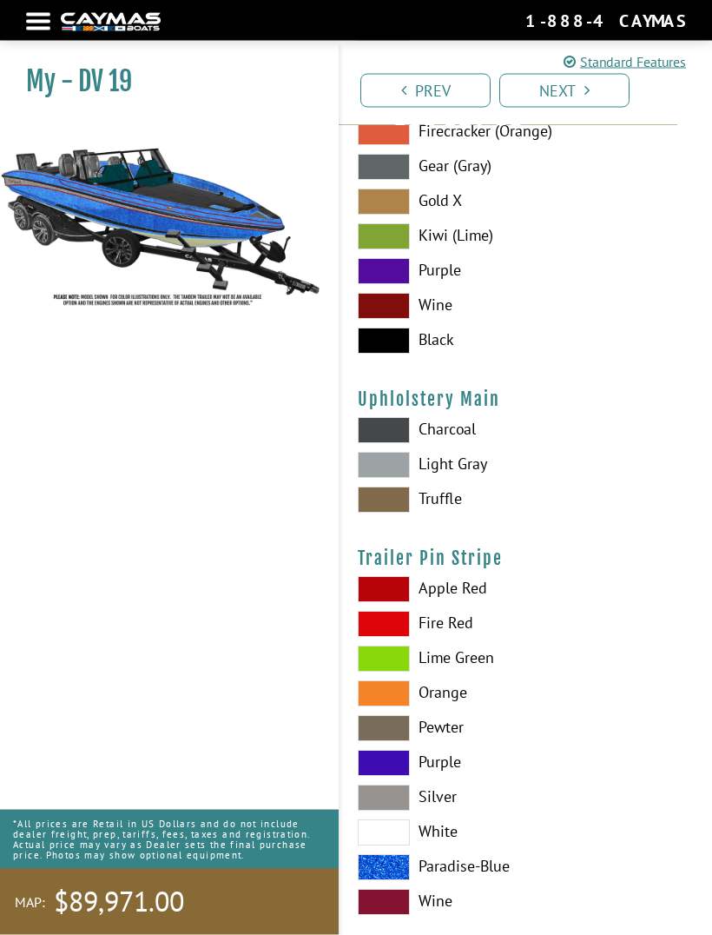
scroll to position [8438, 0]
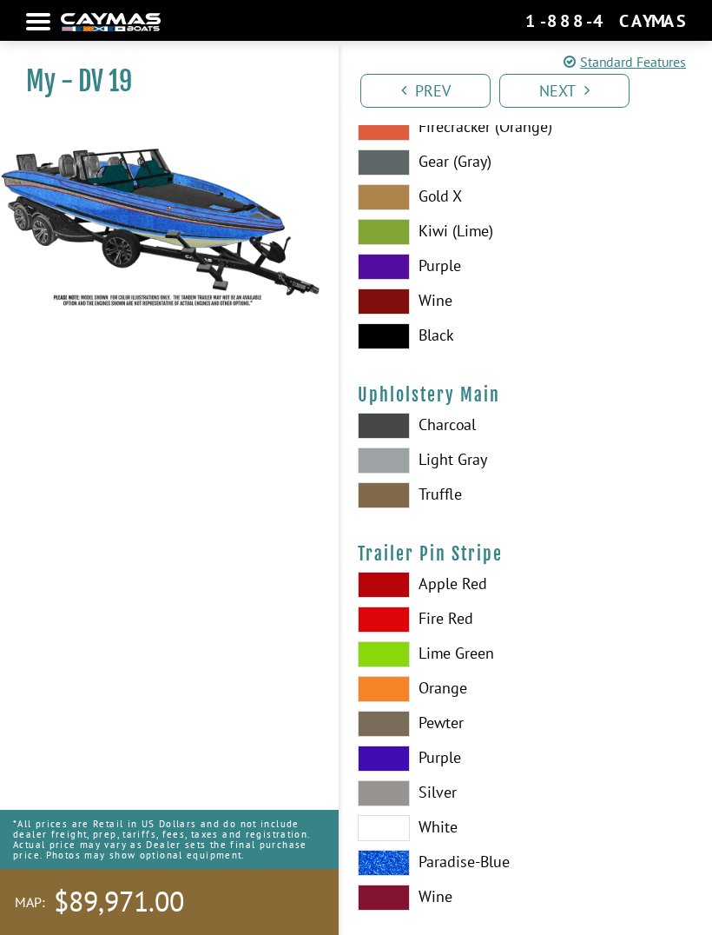
click at [400, 797] on span at bounding box center [384, 793] width 52 height 26
click at [579, 96] on link "Next" at bounding box center [564, 91] width 130 height 34
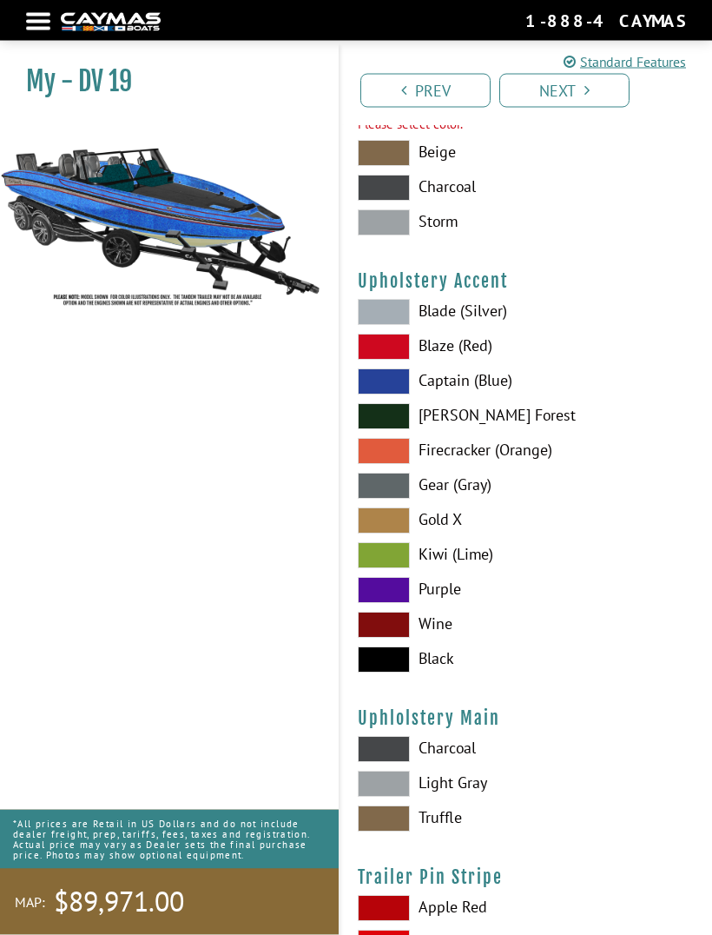
scroll to position [8066, 0]
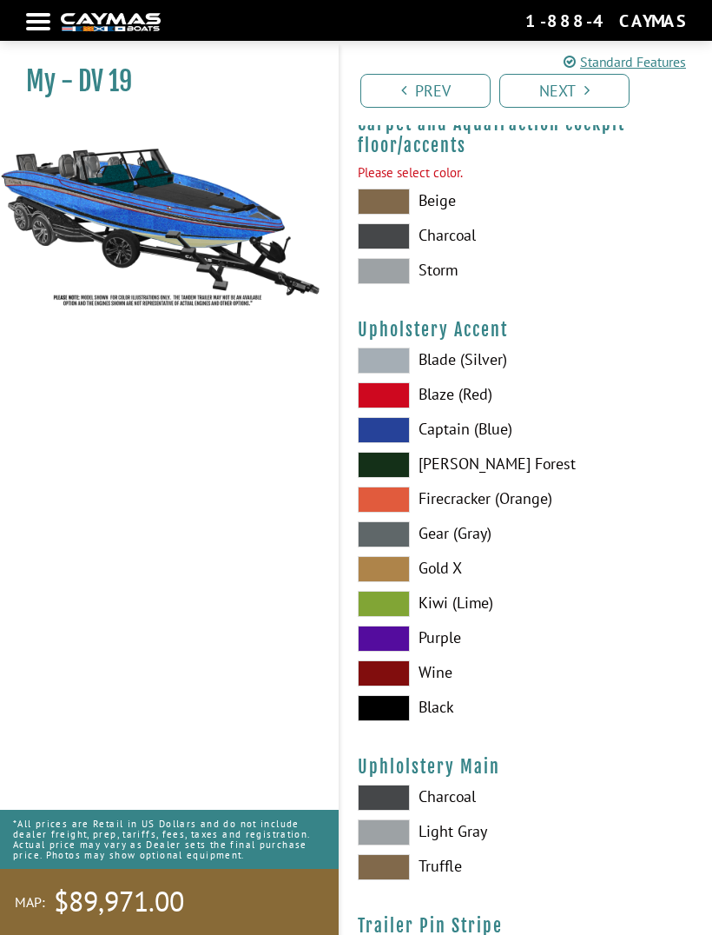
click at [393, 284] on span at bounding box center [384, 271] width 52 height 26
click at [578, 96] on link "Next" at bounding box center [564, 91] width 130 height 34
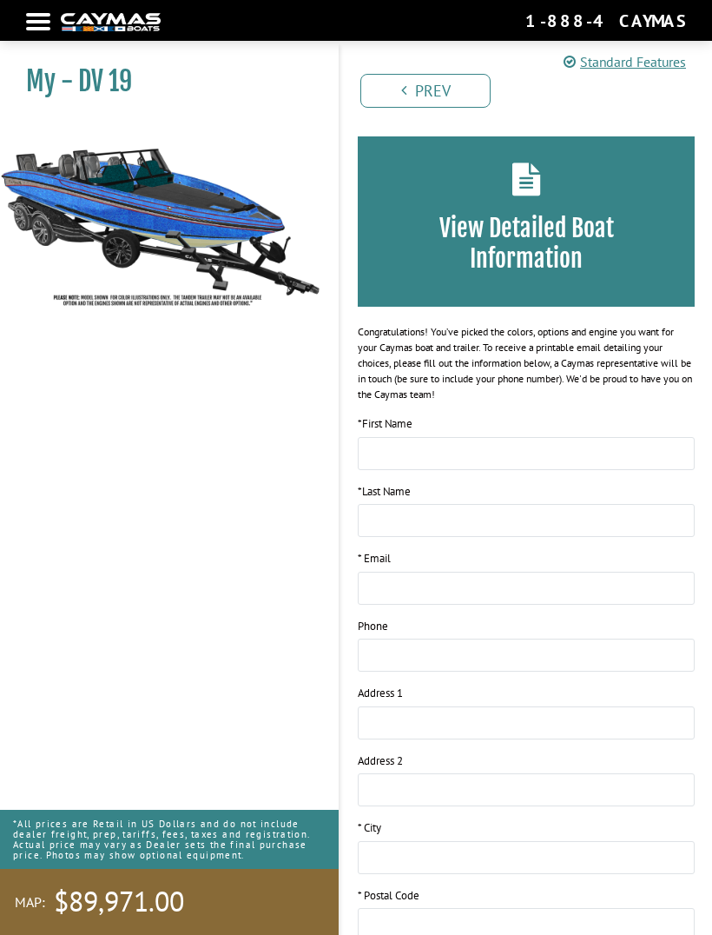
scroll to position [0, 0]
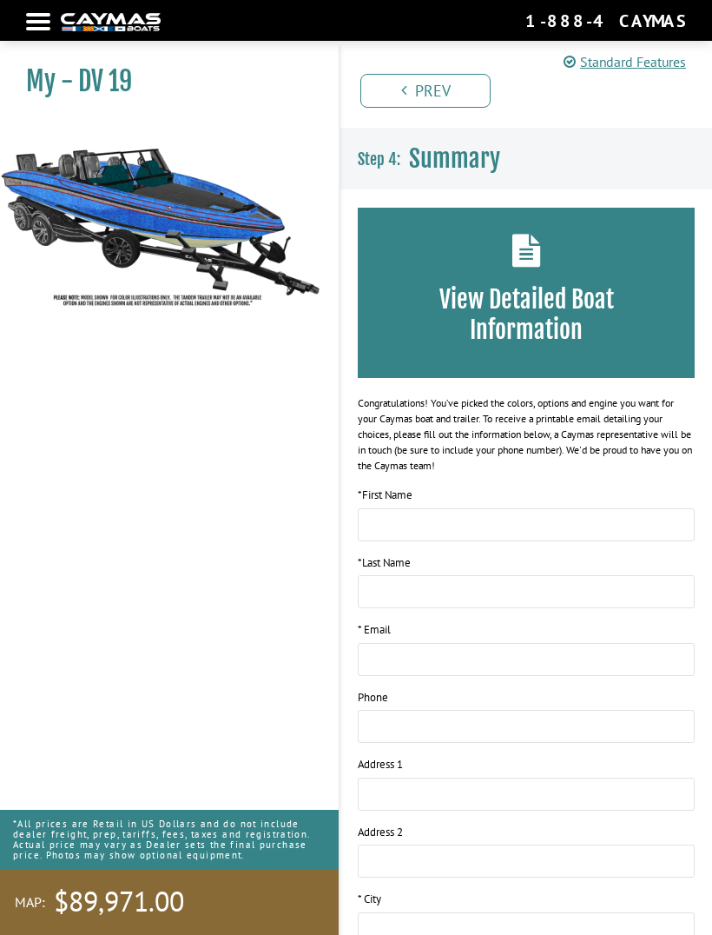
click at [488, 151] on span "Summary" at bounding box center [454, 158] width 91 height 30
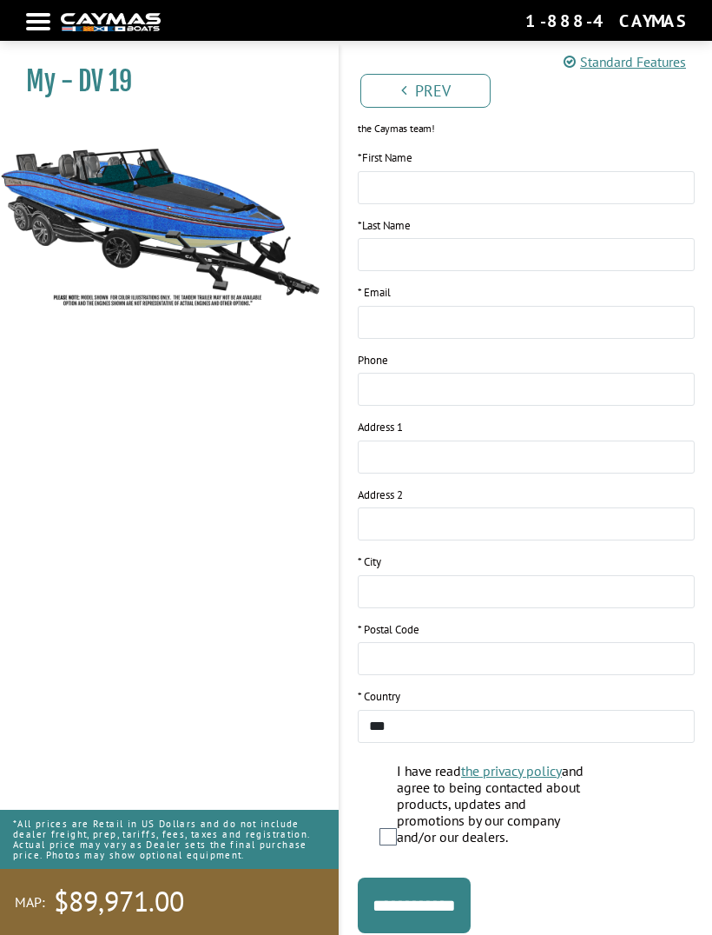
scroll to position [353, 0]
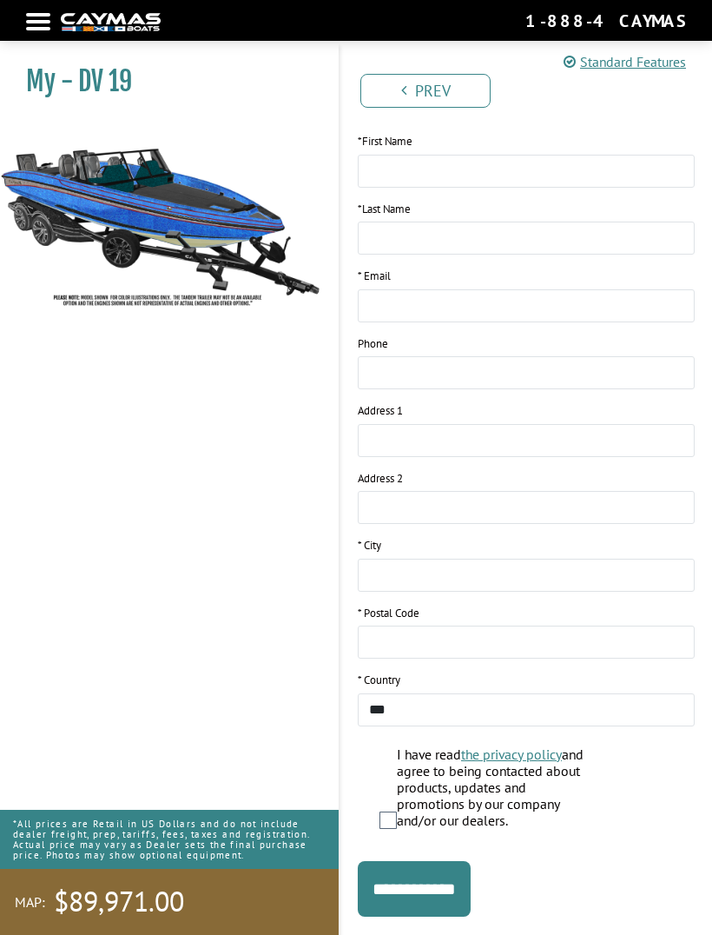
click at [451, 884] on input "**********" at bounding box center [414, 889] width 113 height 56
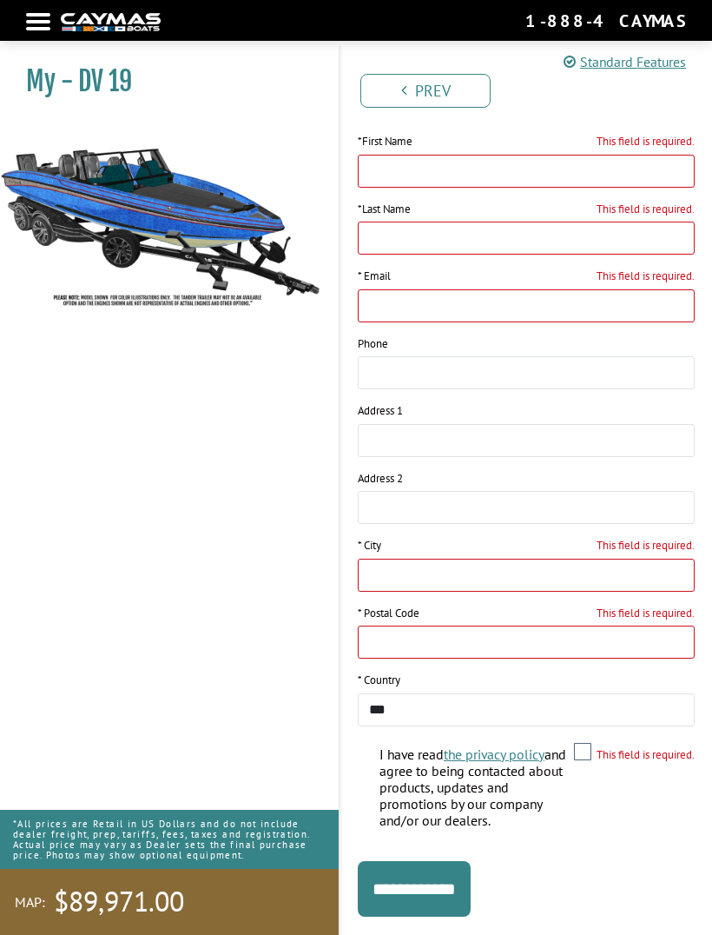
click at [197, 566] on div "My - DV 19" at bounding box center [161, 510] width 356 height 935
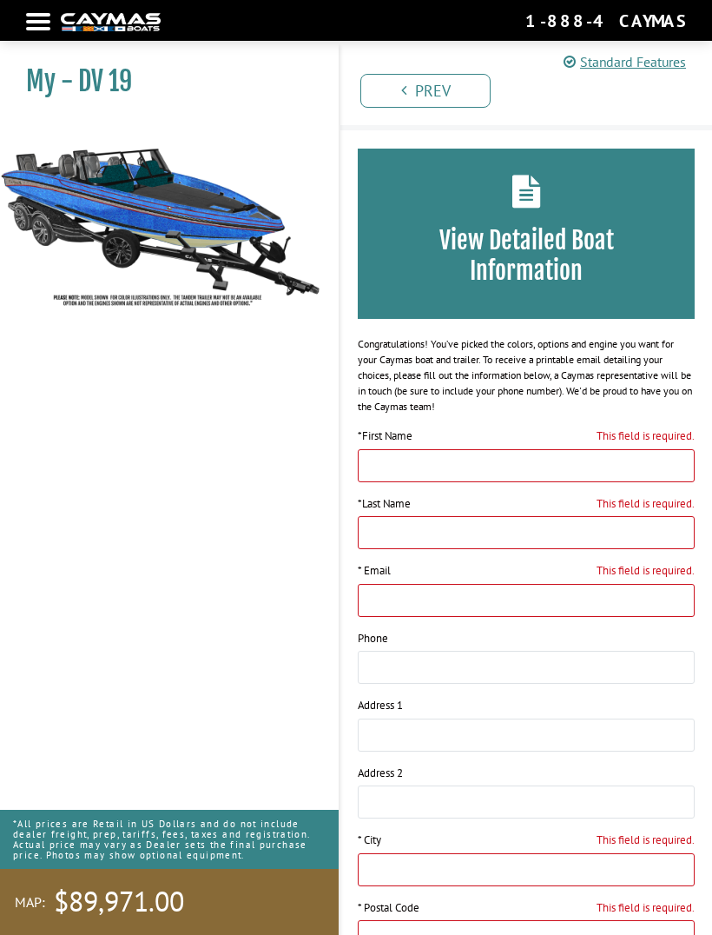
scroll to position [0, 0]
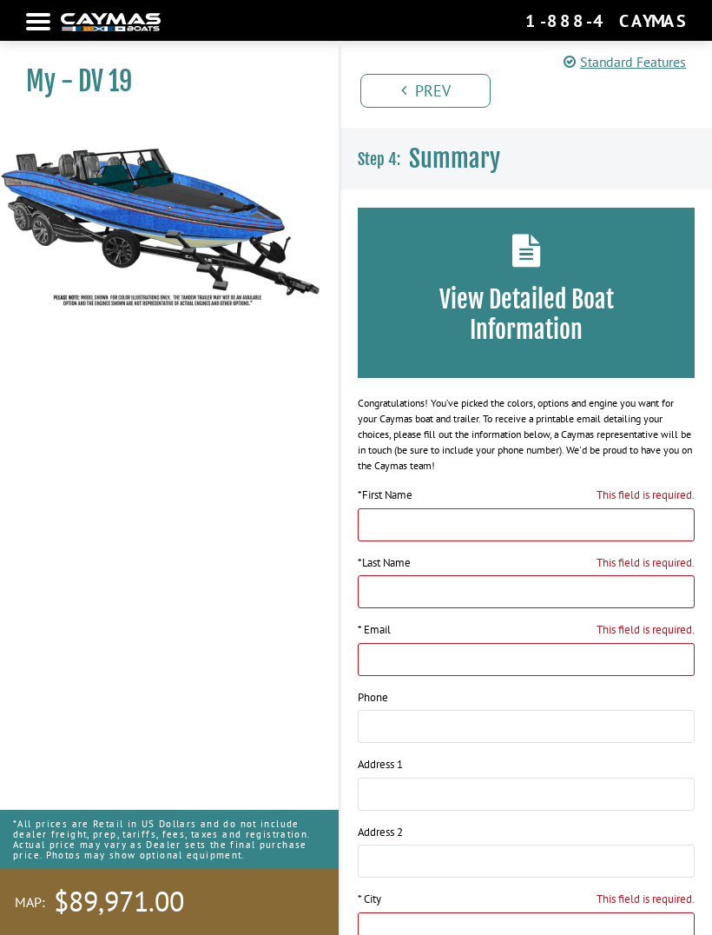
click at [576, 60] on link "Standard Features" at bounding box center [625, 61] width 122 height 21
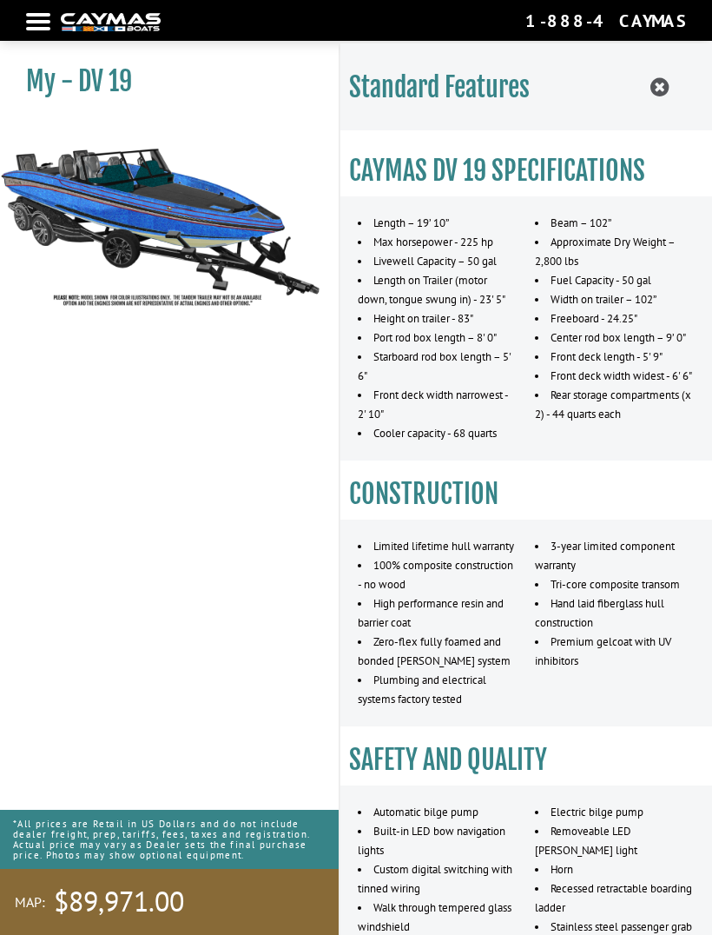
scroll to position [2, 0]
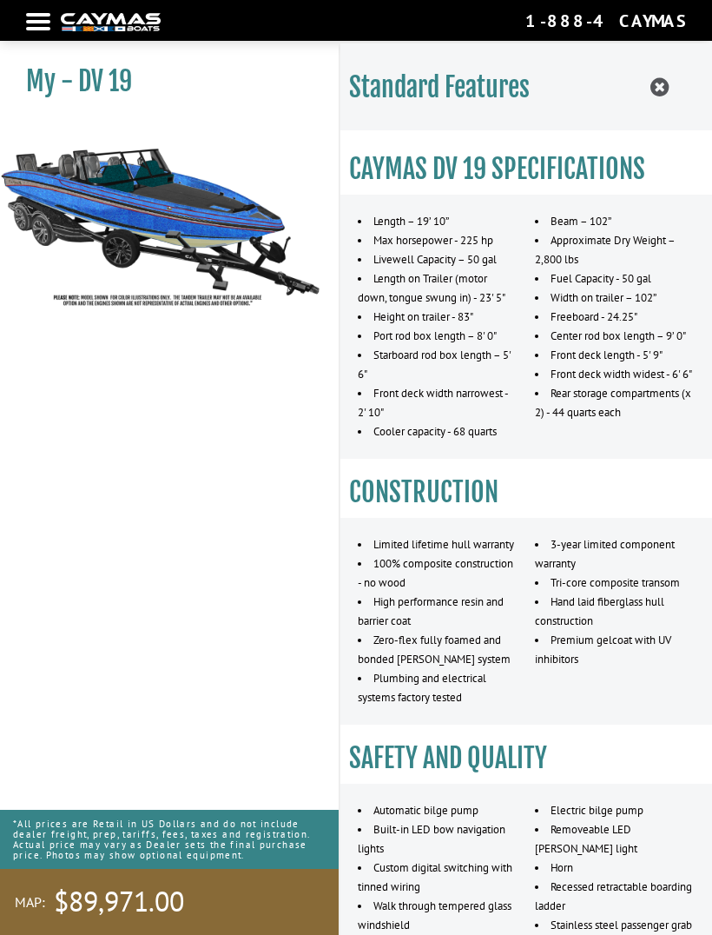
click at [666, 76] on icon at bounding box center [660, 87] width 18 height 22
